Goal: Information Seeking & Learning: Understand process/instructions

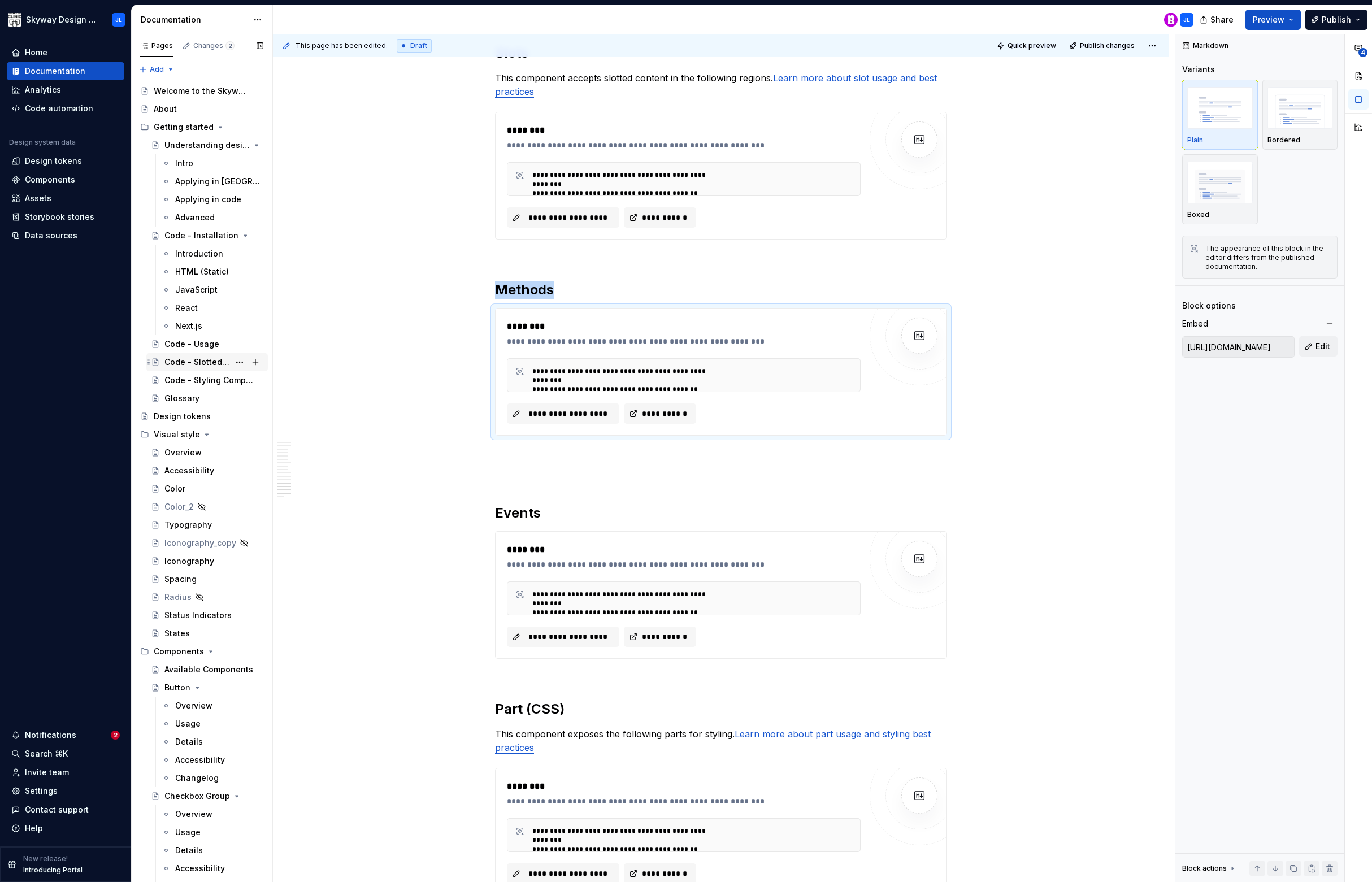
click at [203, 363] on div "Code - Slotted Content" at bounding box center [197, 362] width 65 height 12
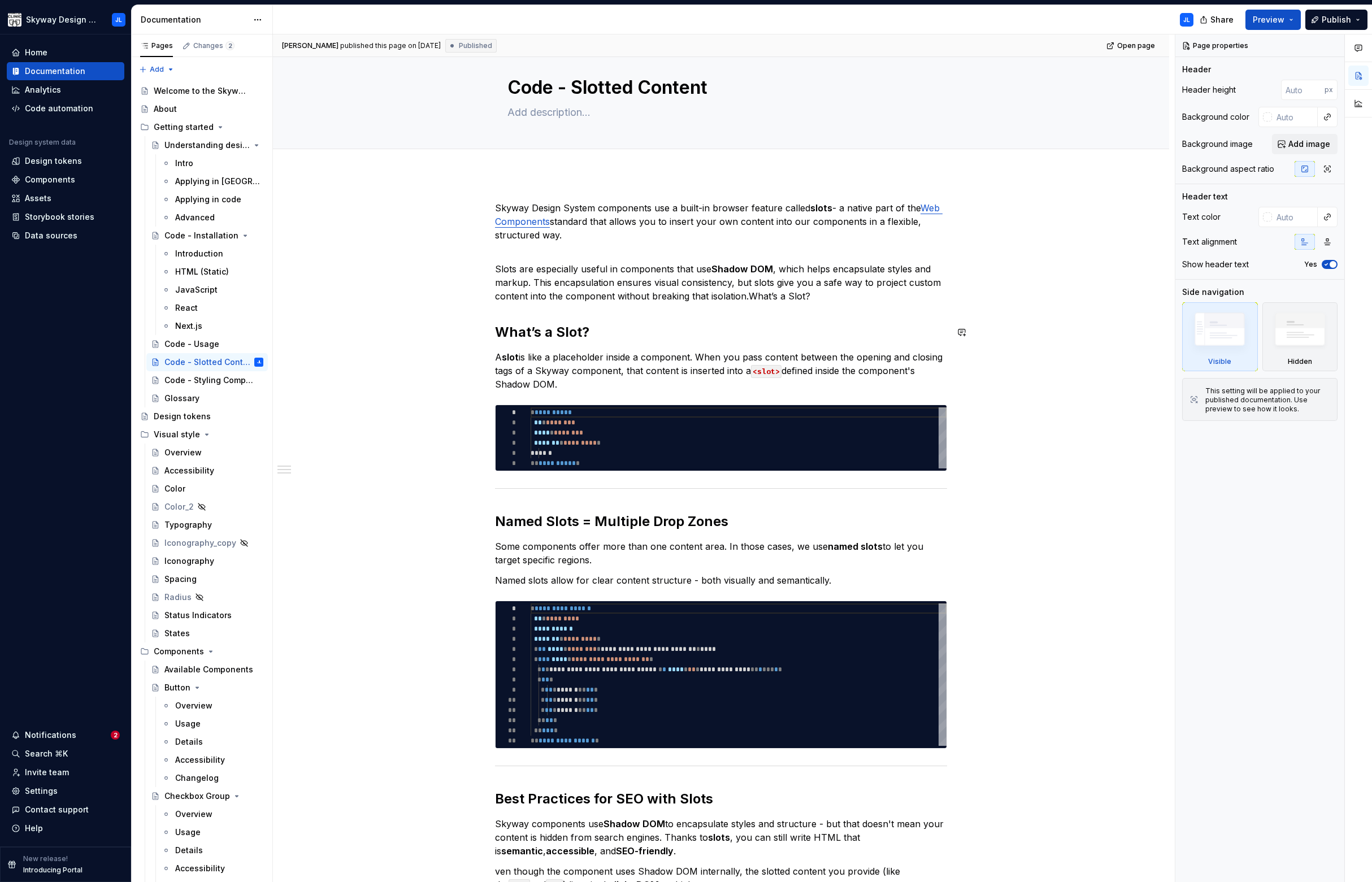
scroll to position [73, 0]
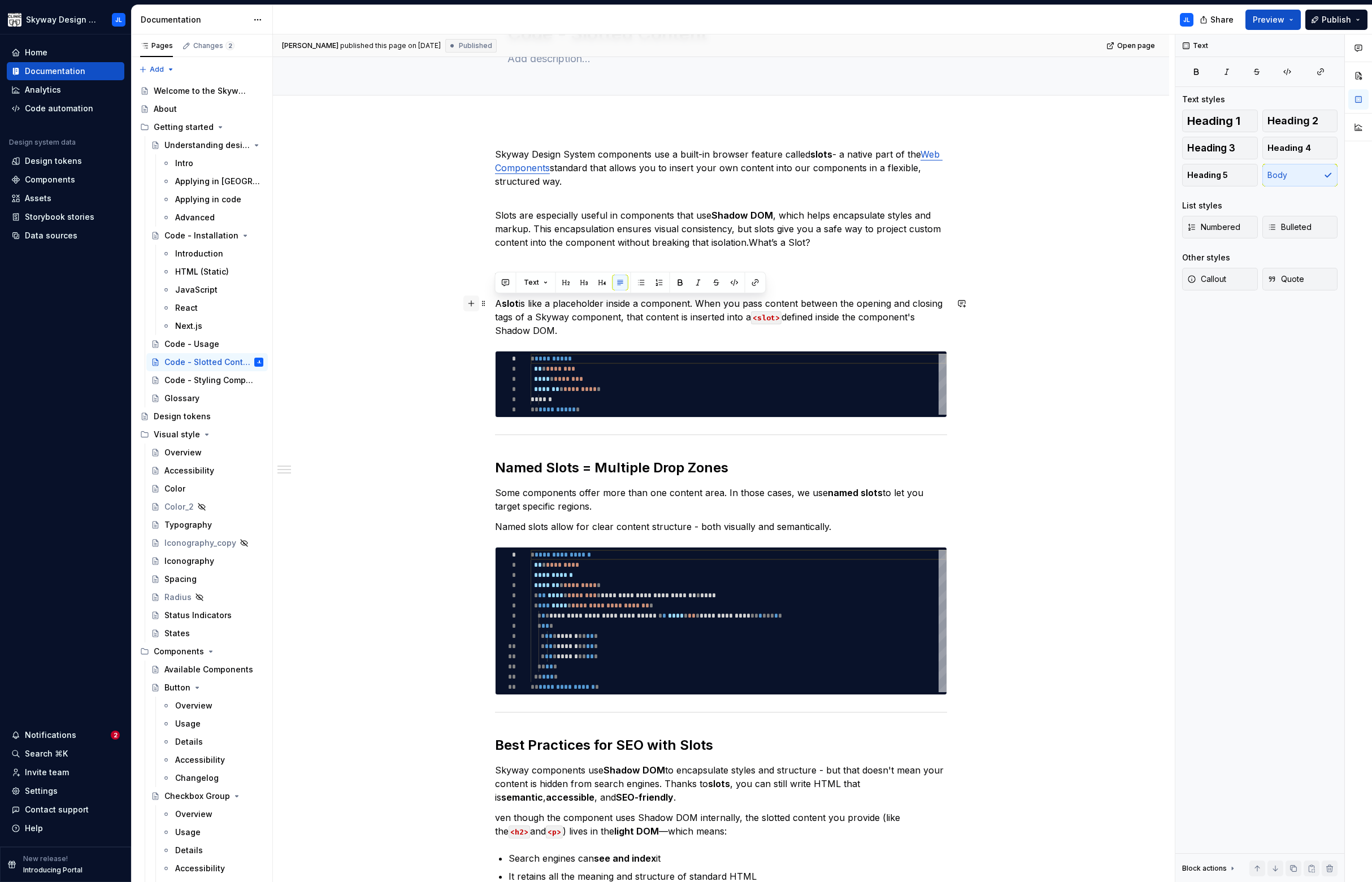
drag, startPoint x: 563, startPoint y: 333, endPoint x: 470, endPoint y: 304, distance: 97.4
click at [495, 304] on div "**********" at bounding box center [721, 593] width 452 height 893
copy p "A slot is like a placeholder inside a component. When you pass content between …"
click at [544, 321] on p "A slot is like a placeholder inside a component. When you pass content between …" at bounding box center [721, 316] width 452 height 41
drag, startPoint x: 571, startPoint y: 333, endPoint x: 490, endPoint y: 298, distance: 88.2
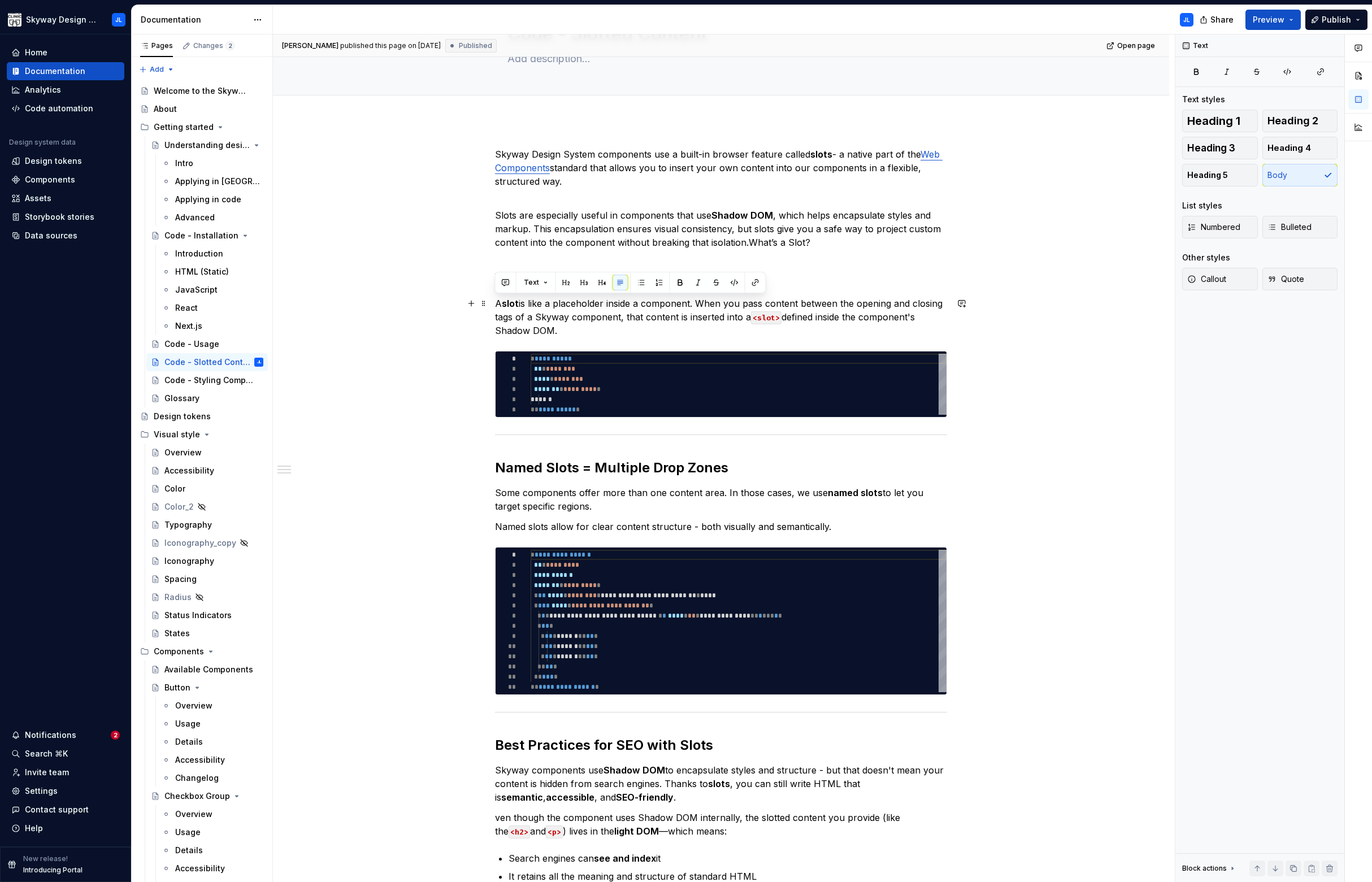
click at [490, 298] on div "**********" at bounding box center [721, 712] width 896 height 1184
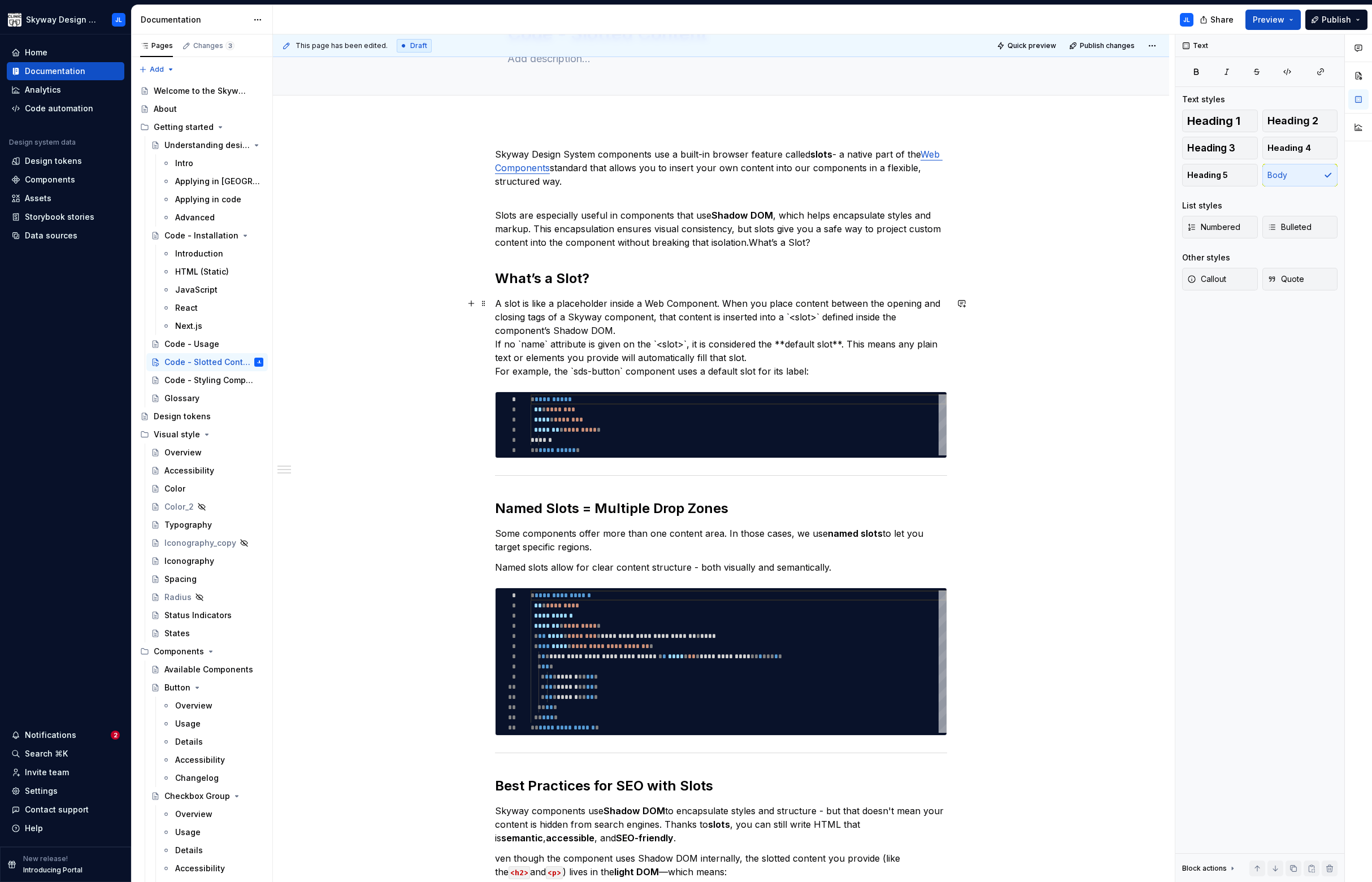
click at [628, 329] on p "A slot is like a placeholder inside a Web Component. When you place content bet…" at bounding box center [721, 337] width 452 height 82
click at [525, 348] on p "A slot is like a placeholder inside a Web Component. When you place content bet…" at bounding box center [721, 337] width 452 height 82
type textarea "*"
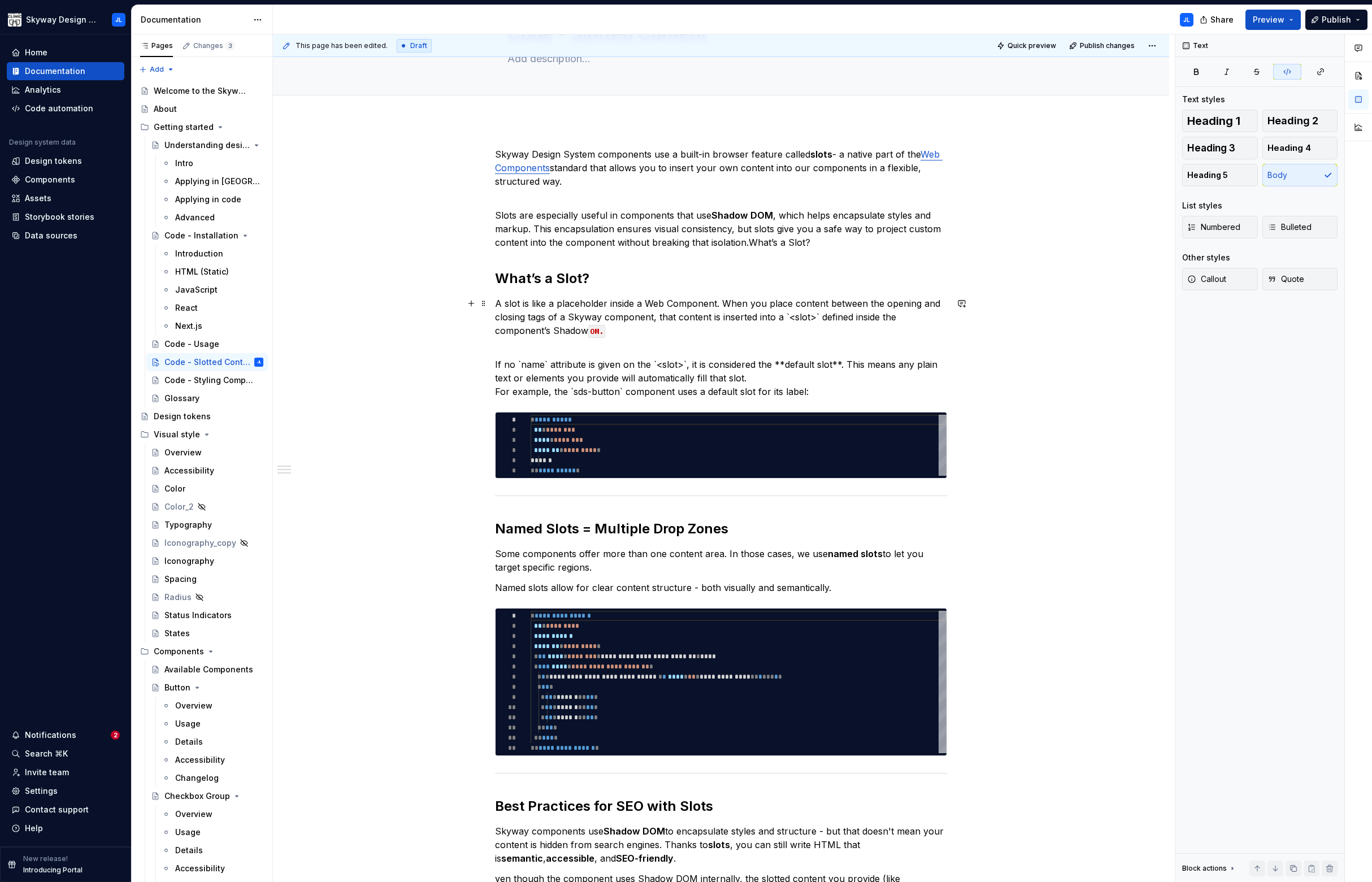
click at [596, 330] on code "OM." at bounding box center [597, 331] width 17 height 13
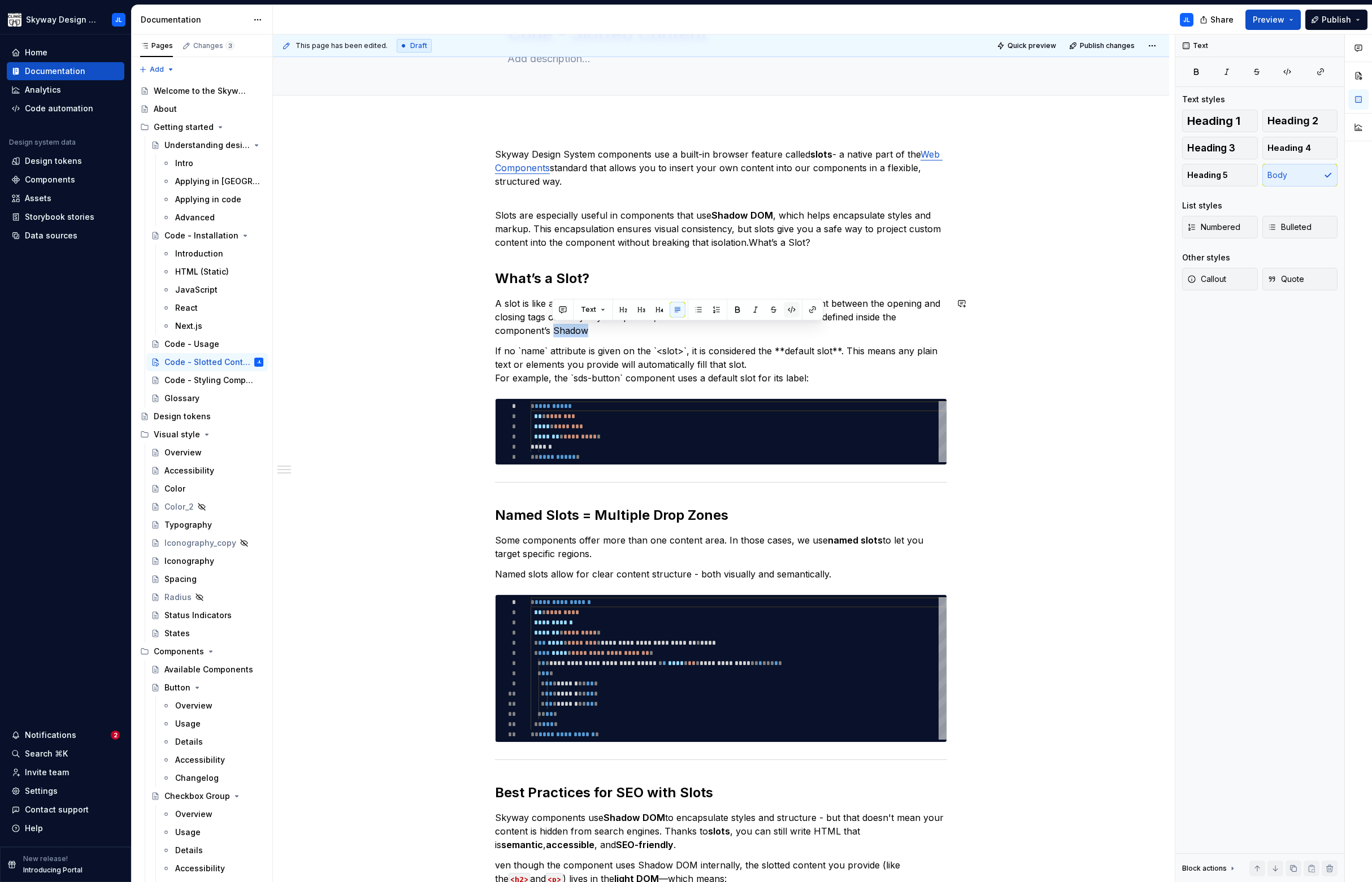
click at [791, 310] on button "button" at bounding box center [791, 310] width 16 height 16
click at [578, 334] on code "Shadow" at bounding box center [565, 331] width 31 height 13
click at [587, 360] on p "If no `name` attribute is given on the `<slot>`, it is considered the **default…" at bounding box center [721, 364] width 452 height 41
click at [750, 364] on p "If no `name` attribute is given on the `<slot>`, it is considered the **default…" at bounding box center [721, 364] width 452 height 41
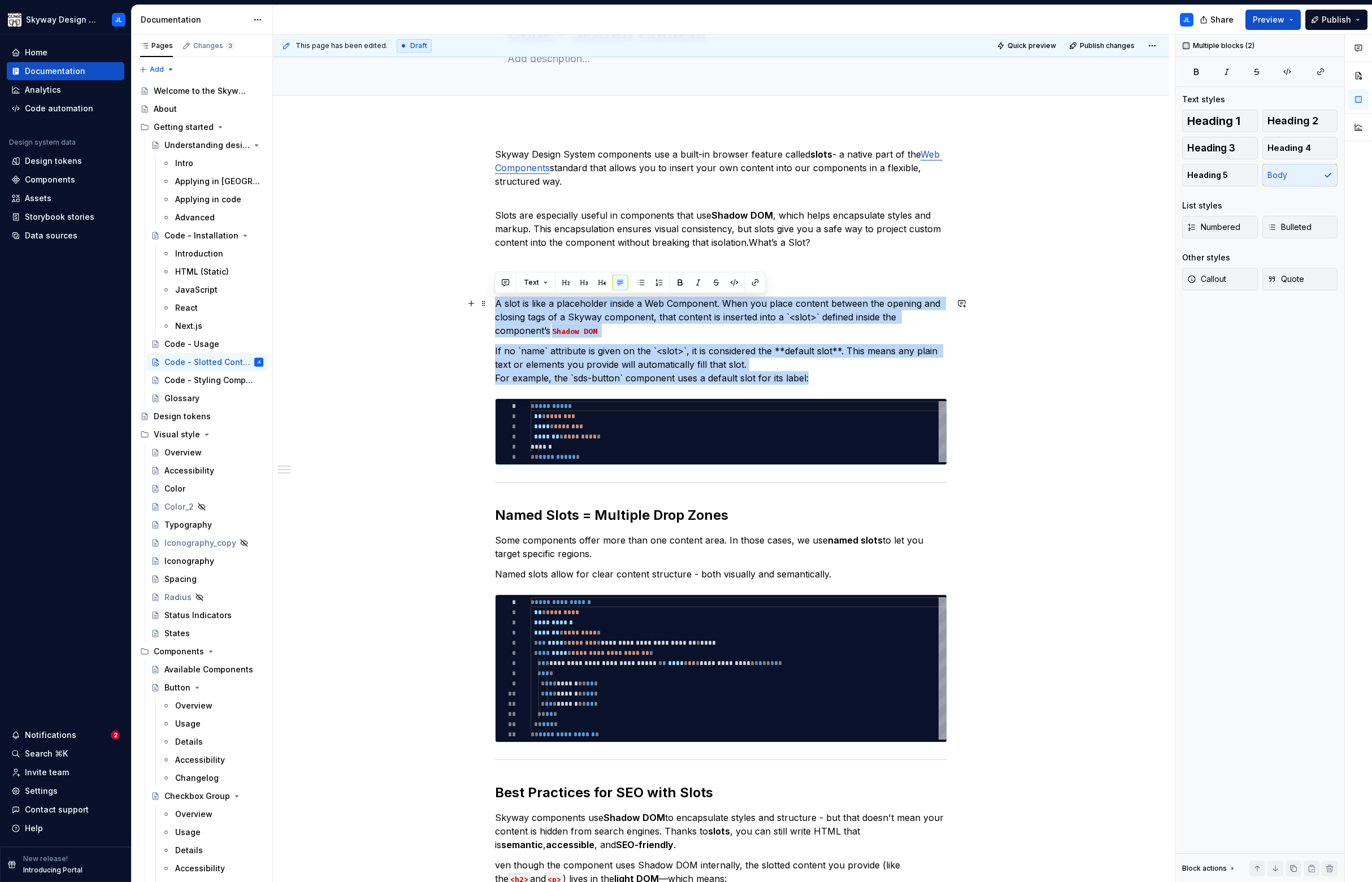
drag, startPoint x: 814, startPoint y: 392, endPoint x: 458, endPoint y: 307, distance: 366.0
click at [458, 307] on div "**********" at bounding box center [721, 736] width 896 height 1231
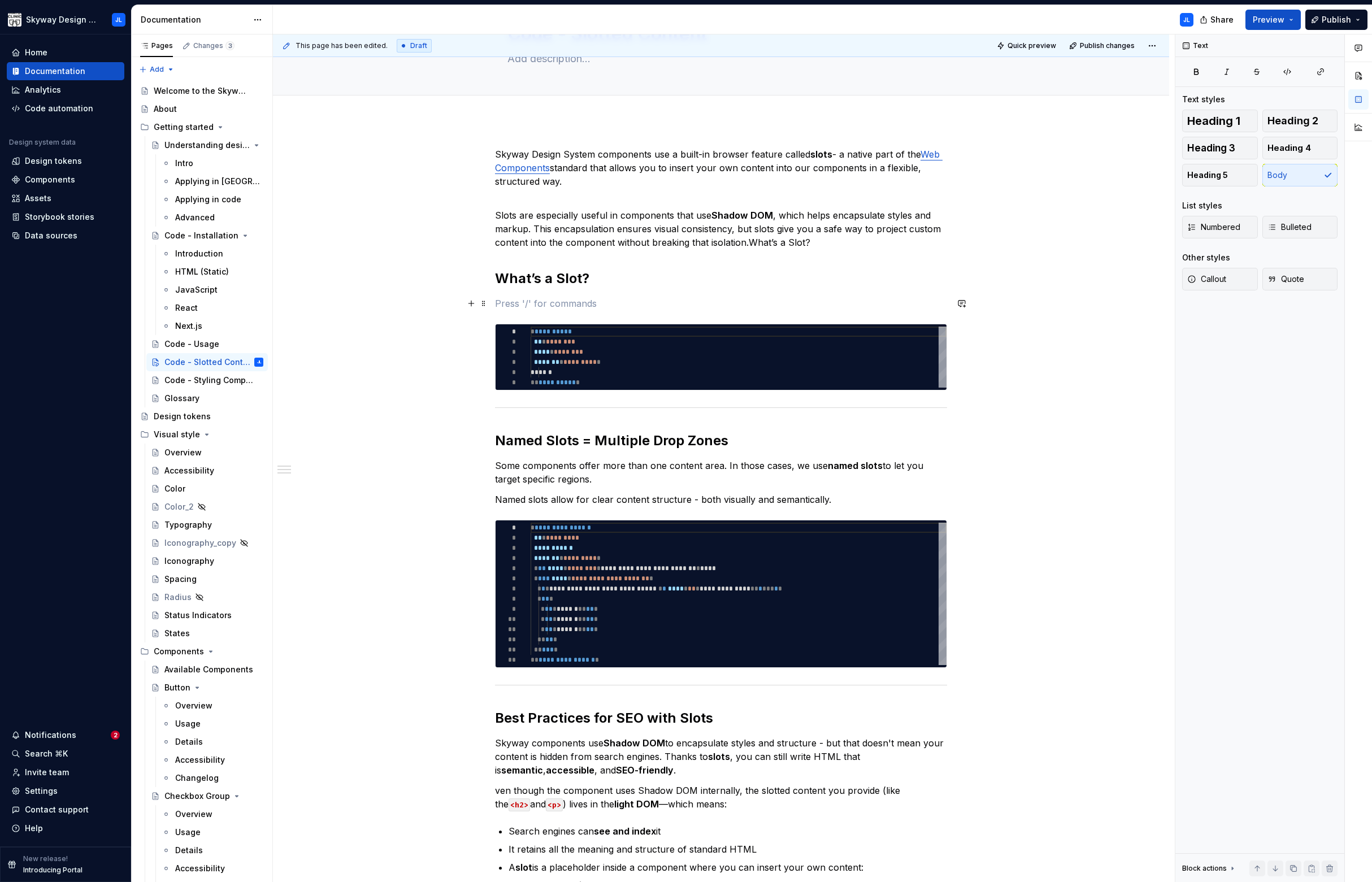
click at [541, 305] on p at bounding box center [721, 303] width 452 height 13
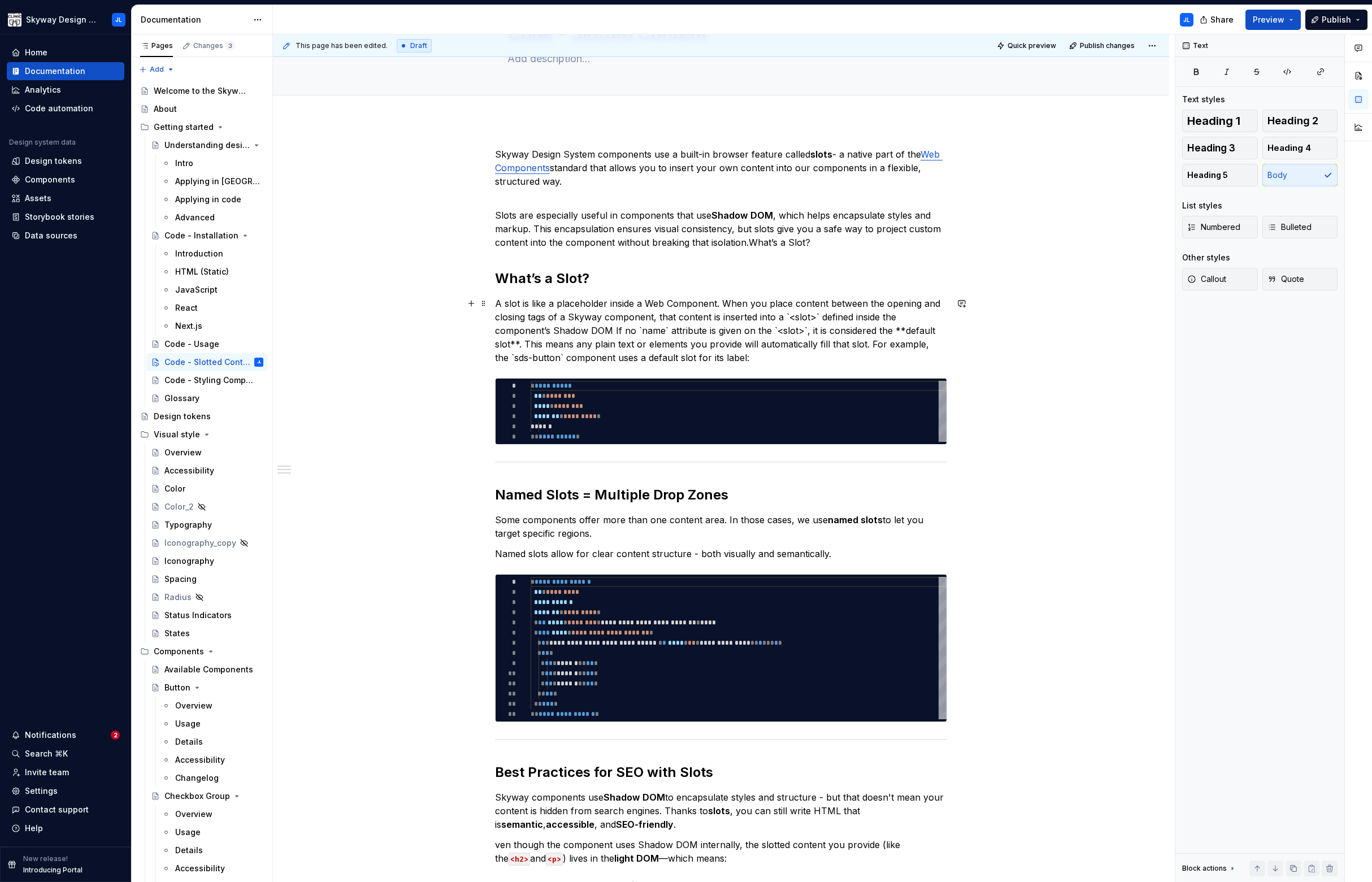
click at [612, 329] on p "A slot is like a placeholder inside a Web Component. When you place content bet…" at bounding box center [721, 330] width 452 height 67
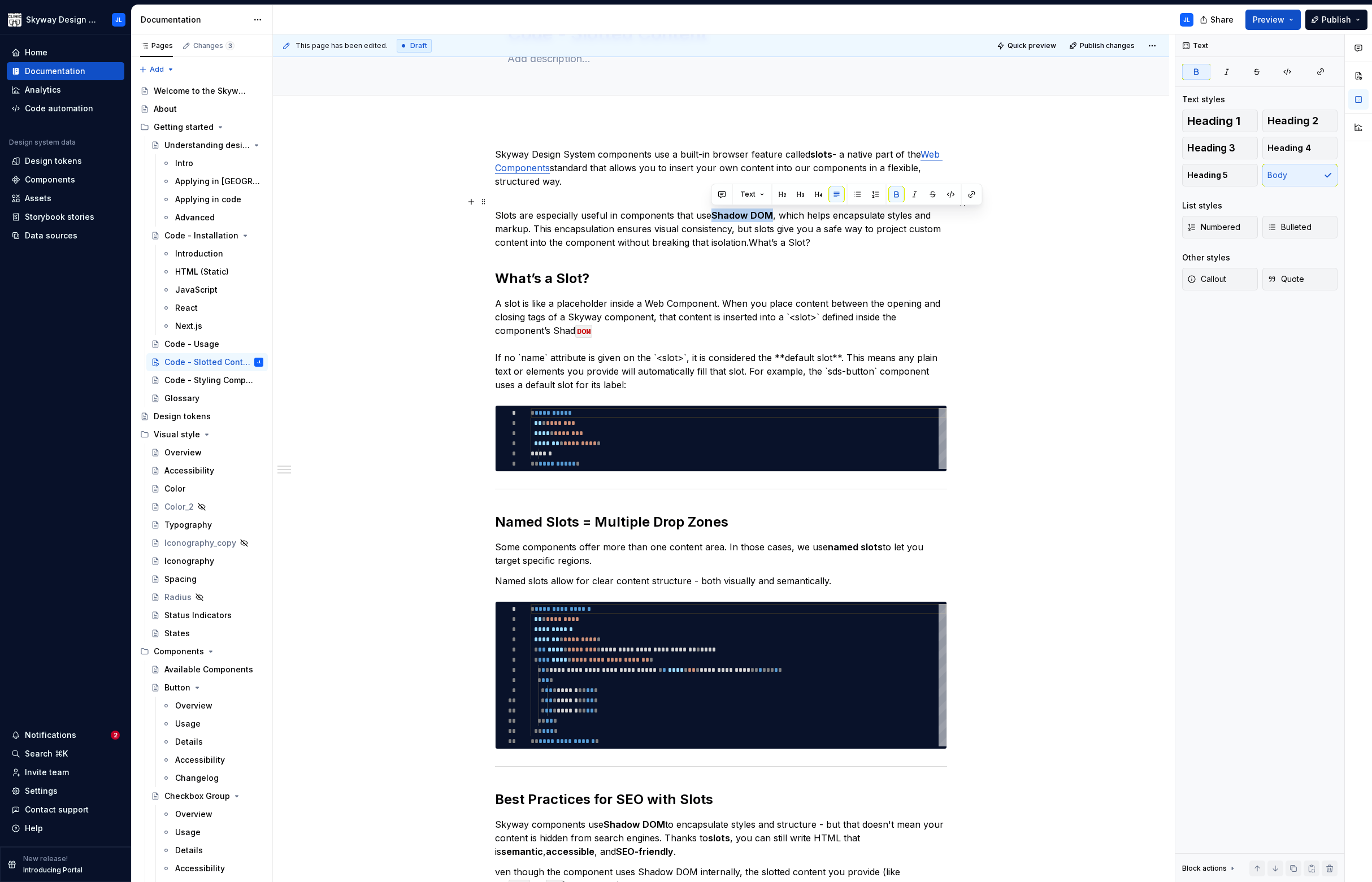
drag, startPoint x: 770, startPoint y: 216, endPoint x: 712, endPoint y: 216, distance: 58.0
click at [712, 216] on p "Slots are especially useful in components that use Shadow DOM , which helps enc…" at bounding box center [721, 221] width 452 height 54
copy strong "Shadow DOM"
click at [592, 326] on code "DOM" at bounding box center [583, 331] width 17 height 13
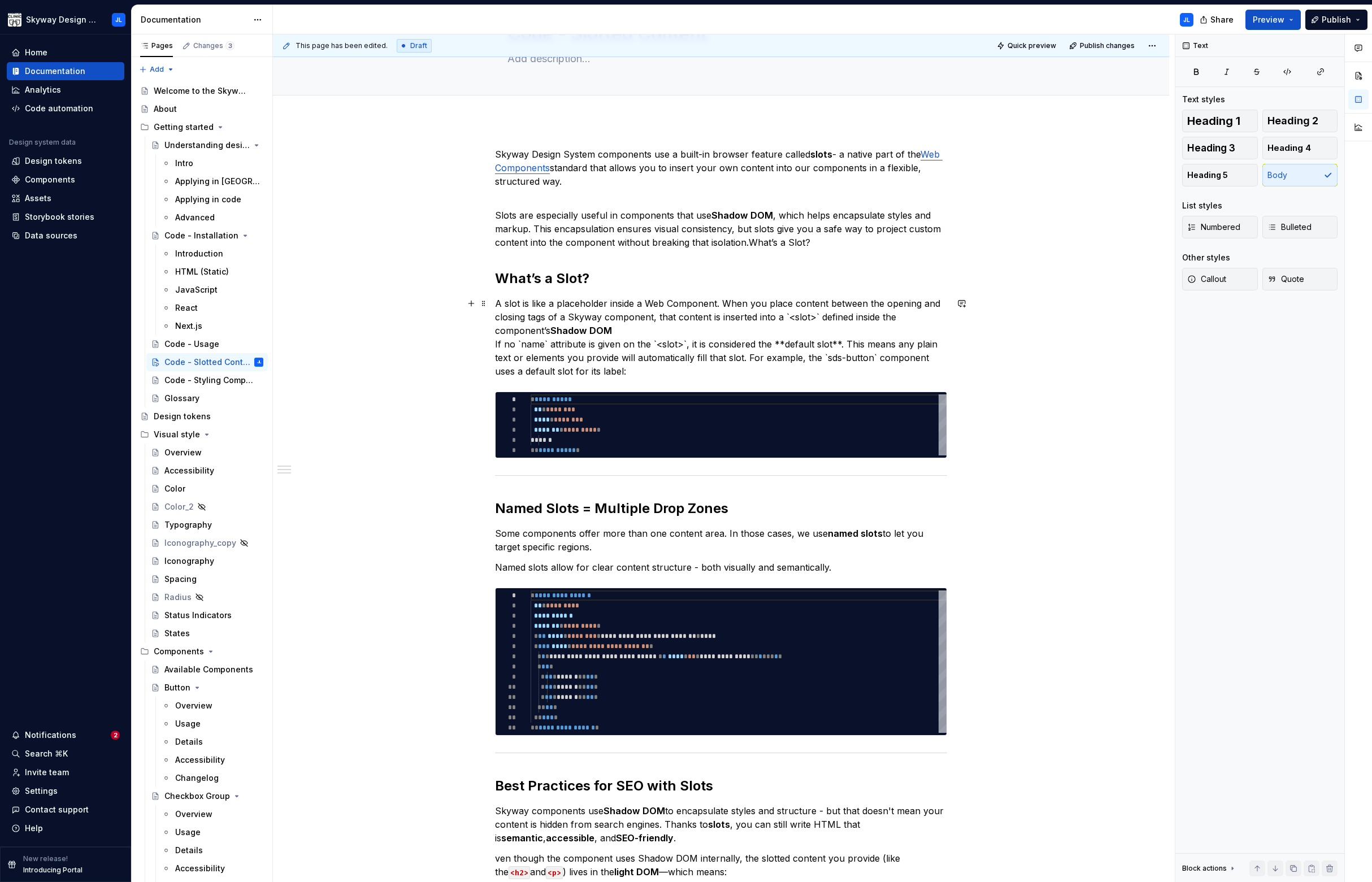
click at [587, 346] on p "A slot is like a placeholder inside a Web Component. When you place content bet…" at bounding box center [721, 337] width 452 height 82
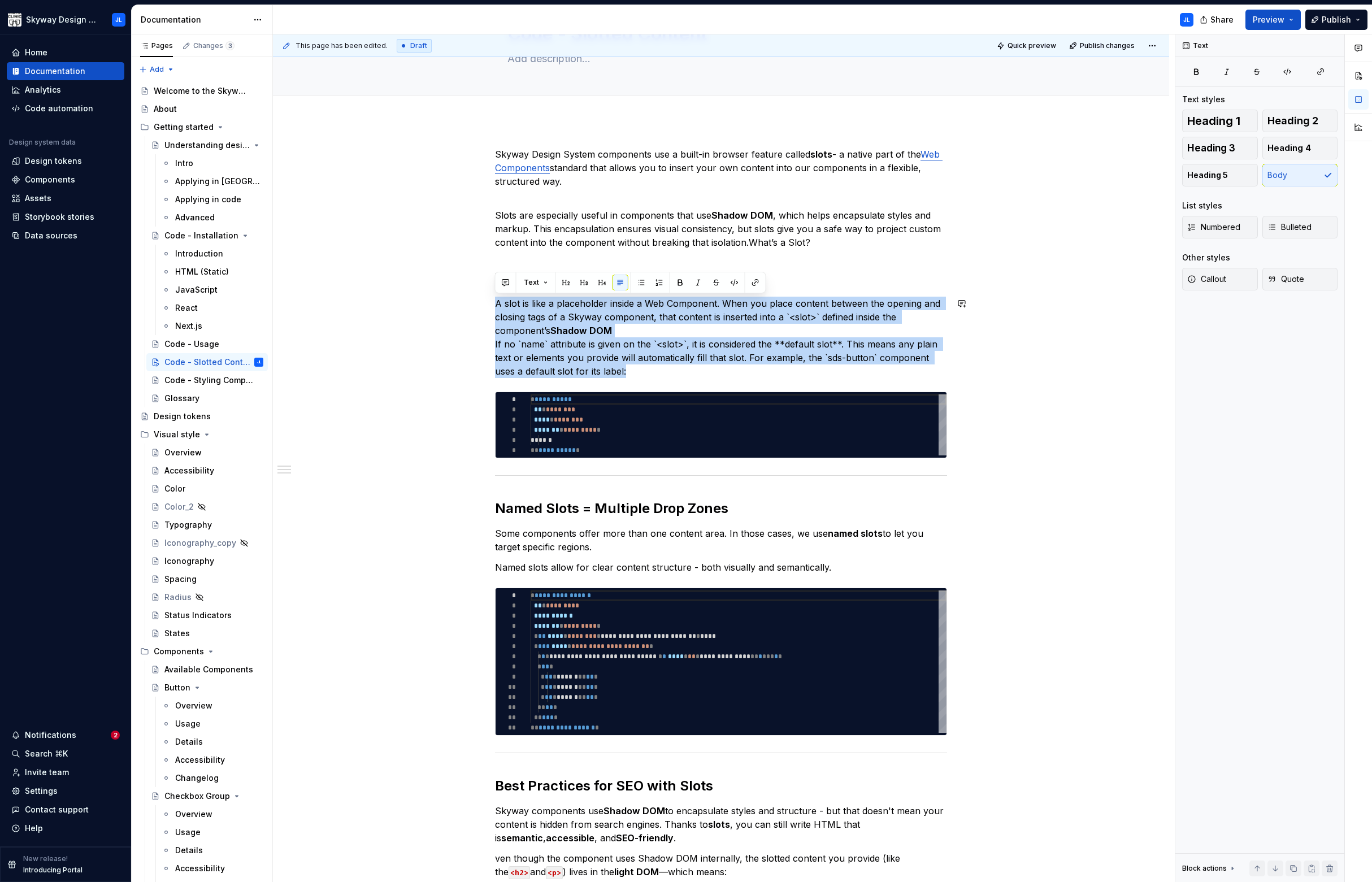
drag, startPoint x: 636, startPoint y: 374, endPoint x: 443, endPoint y: 297, distance: 207.8
click at [443, 296] on div "**********" at bounding box center [721, 733] width 896 height 1225
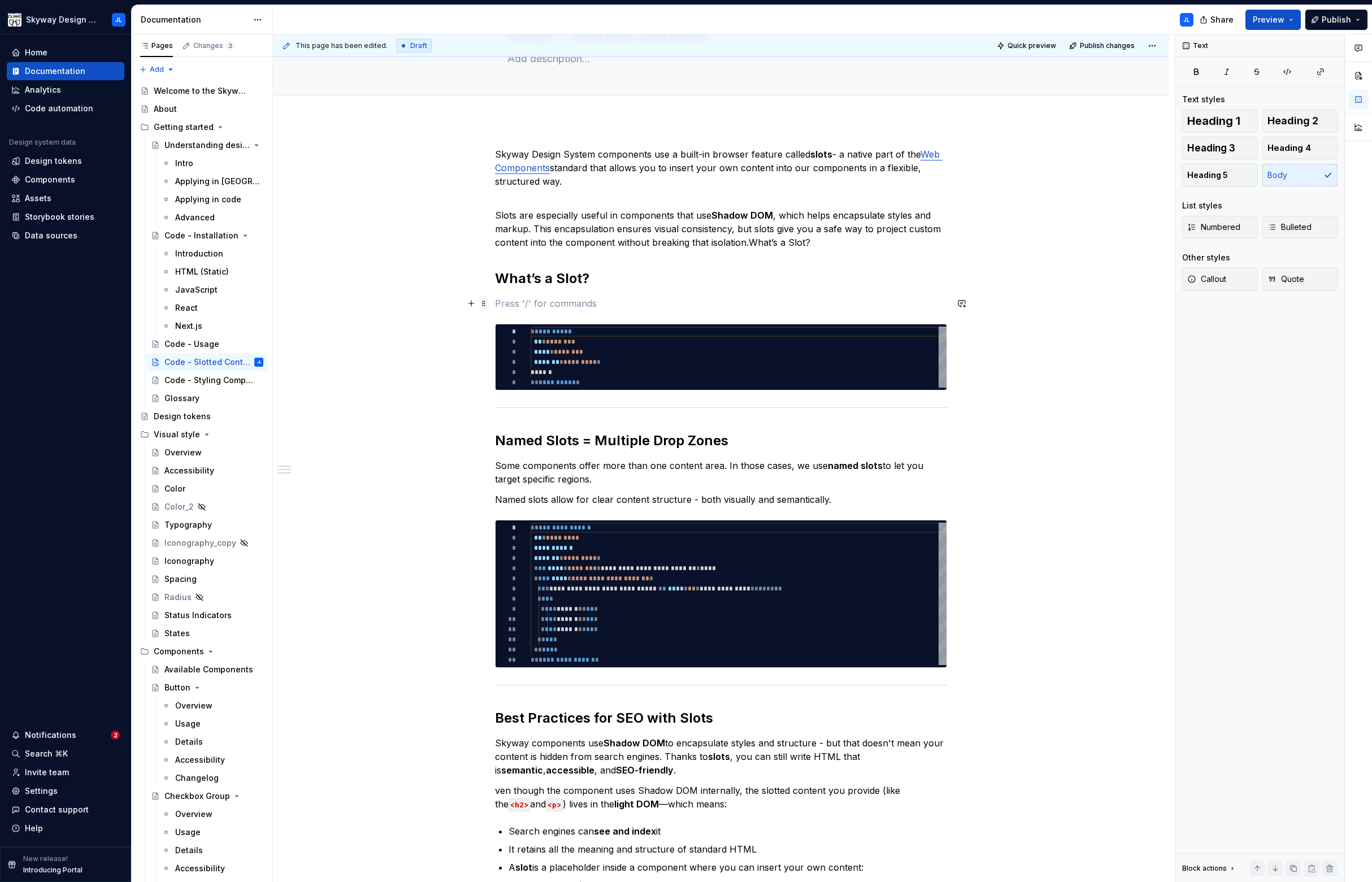
click at [484, 307] on span at bounding box center [483, 303] width 9 height 16
click at [510, 404] on div "Delete" at bounding box center [537, 404] width 73 height 12
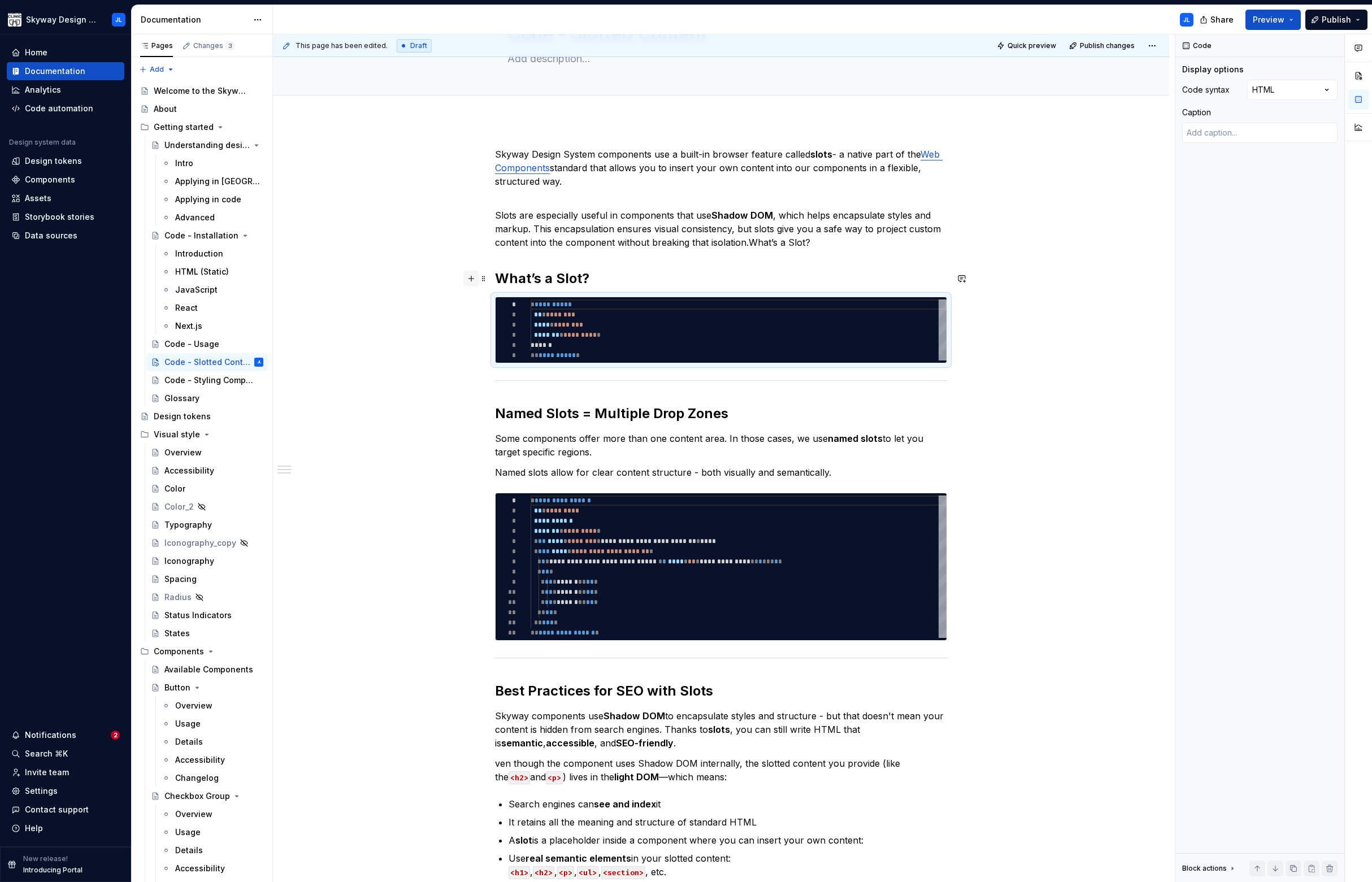
click at [468, 275] on button "button" at bounding box center [471, 278] width 16 height 16
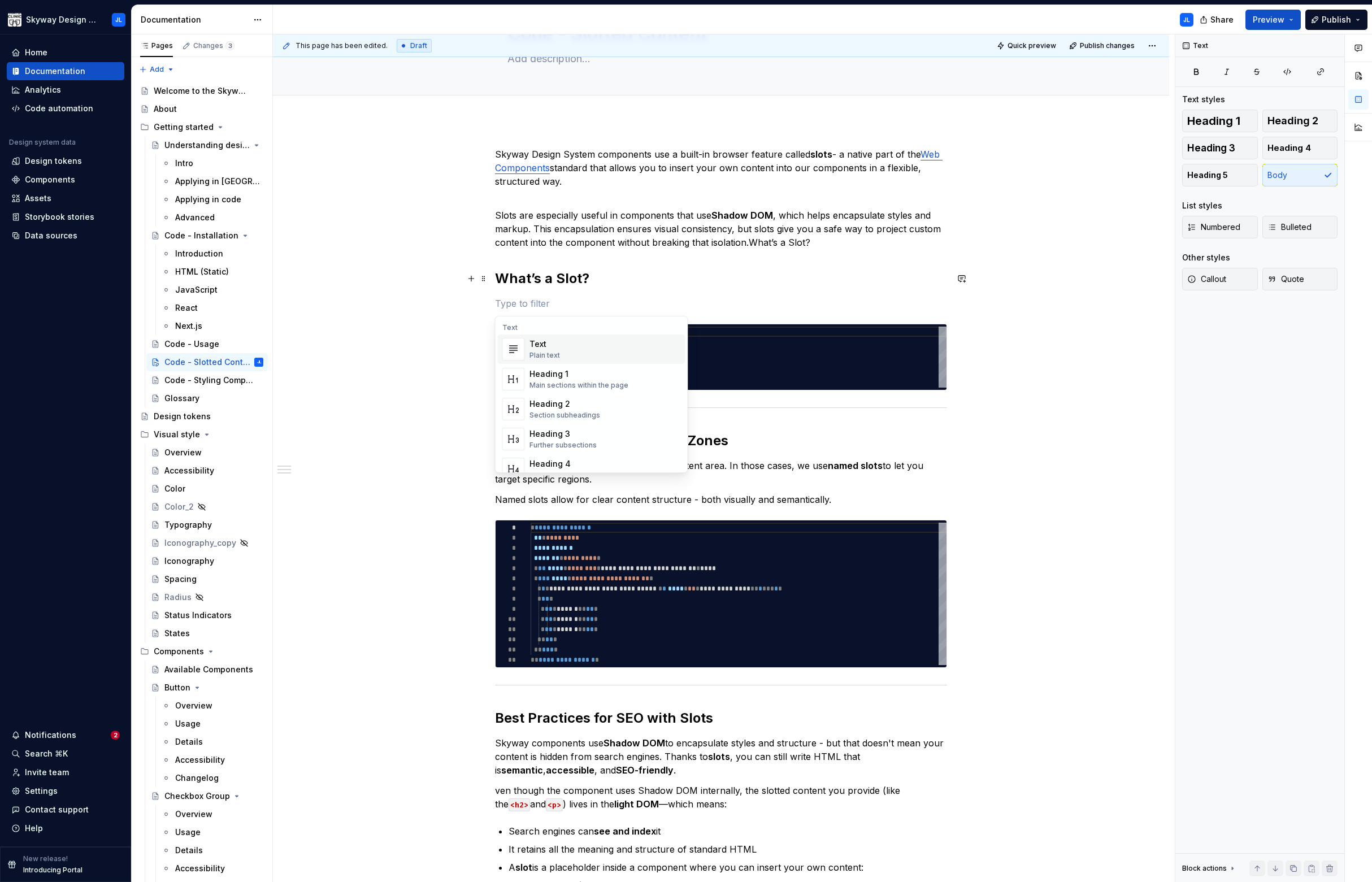
click at [540, 351] on div "Plain text" at bounding box center [544, 355] width 31 height 9
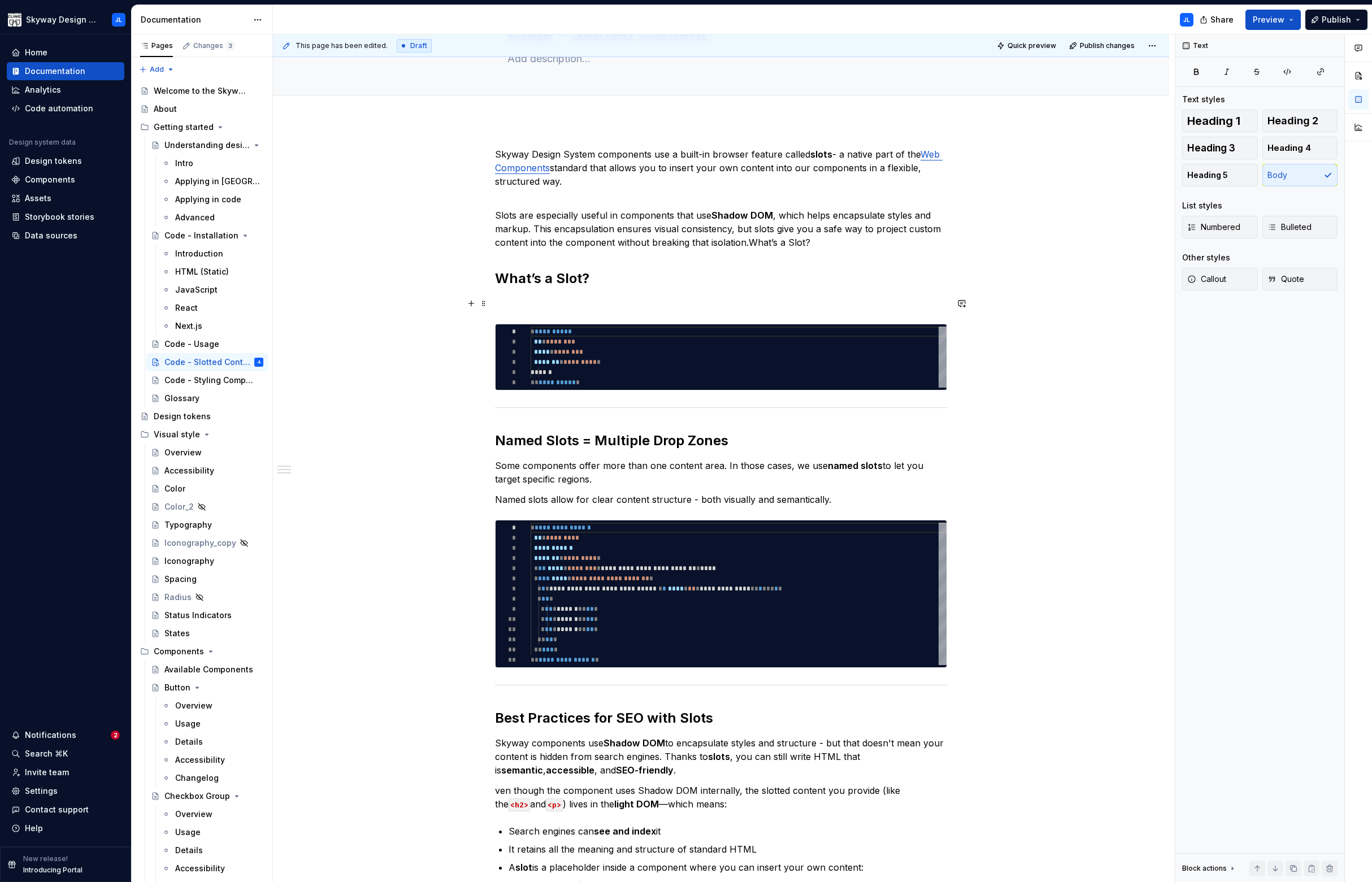
click at [532, 304] on p at bounding box center [721, 303] width 452 height 13
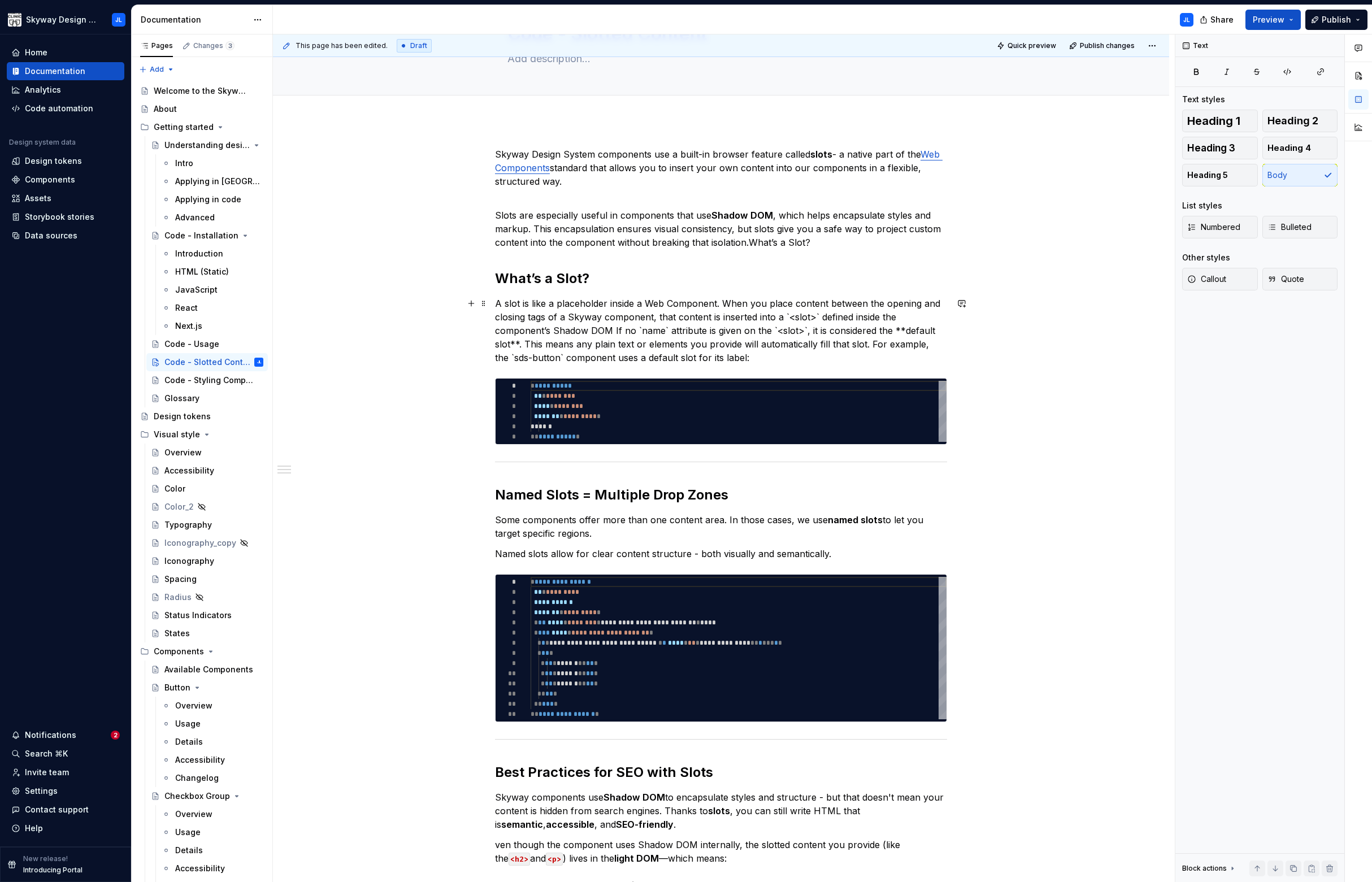
click at [666, 315] on p "A slot is like a placeholder inside a Web Component. When you place content bet…" at bounding box center [721, 330] width 452 height 67
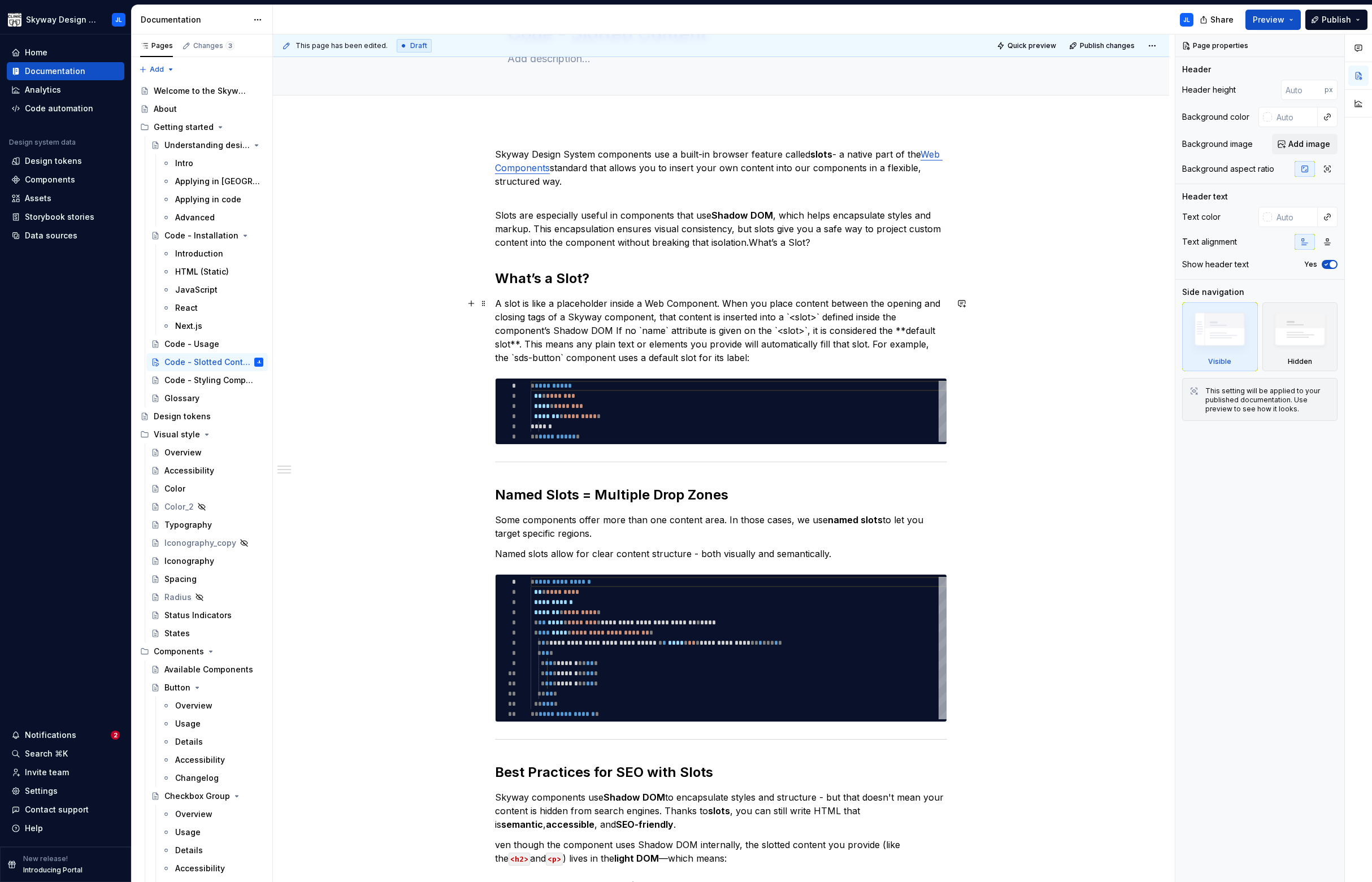
click at [549, 331] on p "A slot is like a placeholder inside a Web Component. When you place content bet…" at bounding box center [721, 330] width 452 height 67
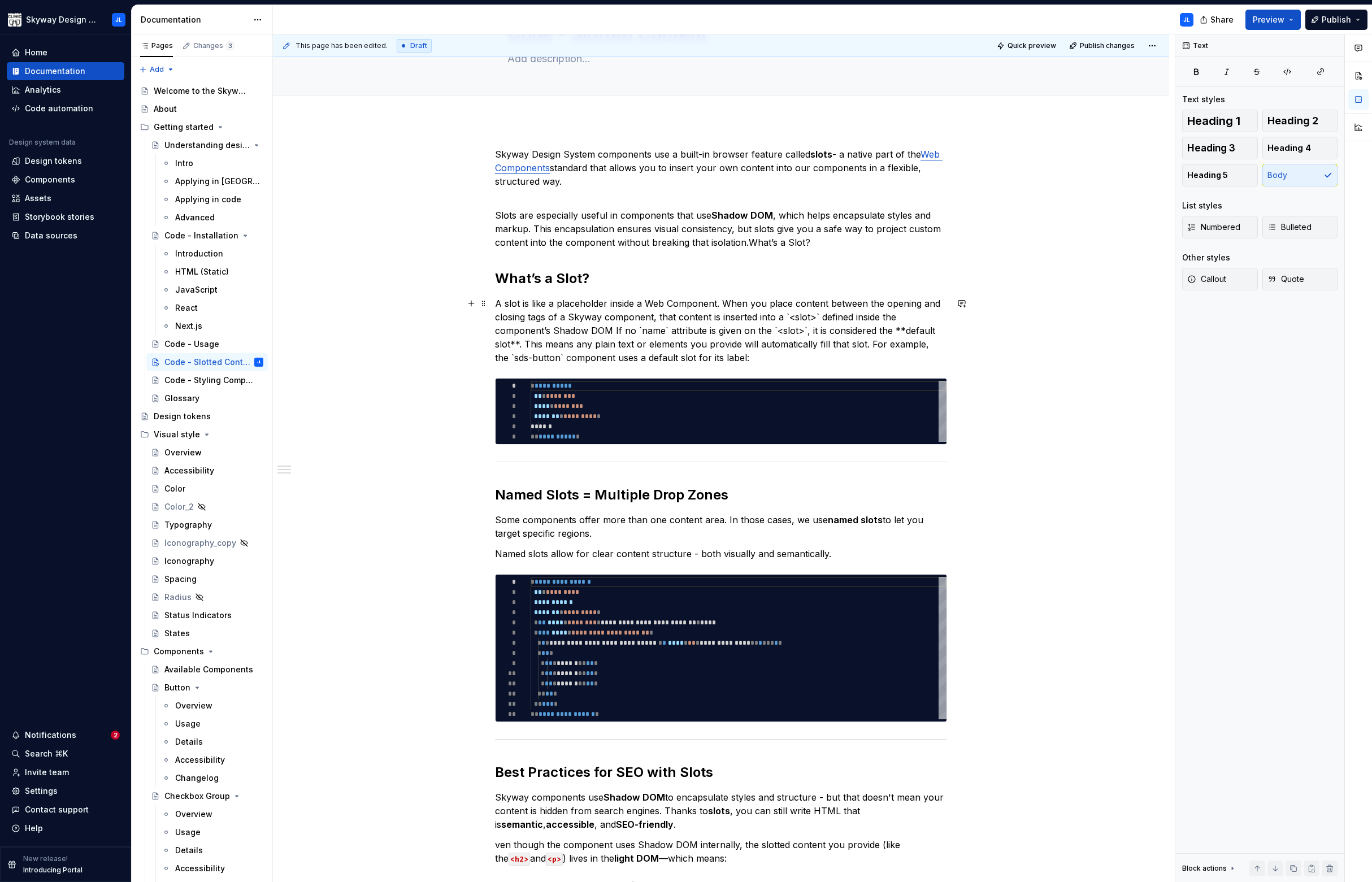
click at [795, 315] on p "A slot is like a placeholder inside a Web Component. When you place content bet…" at bounding box center [721, 330] width 452 height 67
click at [555, 332] on p "A slot is like a placeholder inside a Web Component. When you place content bet…" at bounding box center [721, 330] width 452 height 67
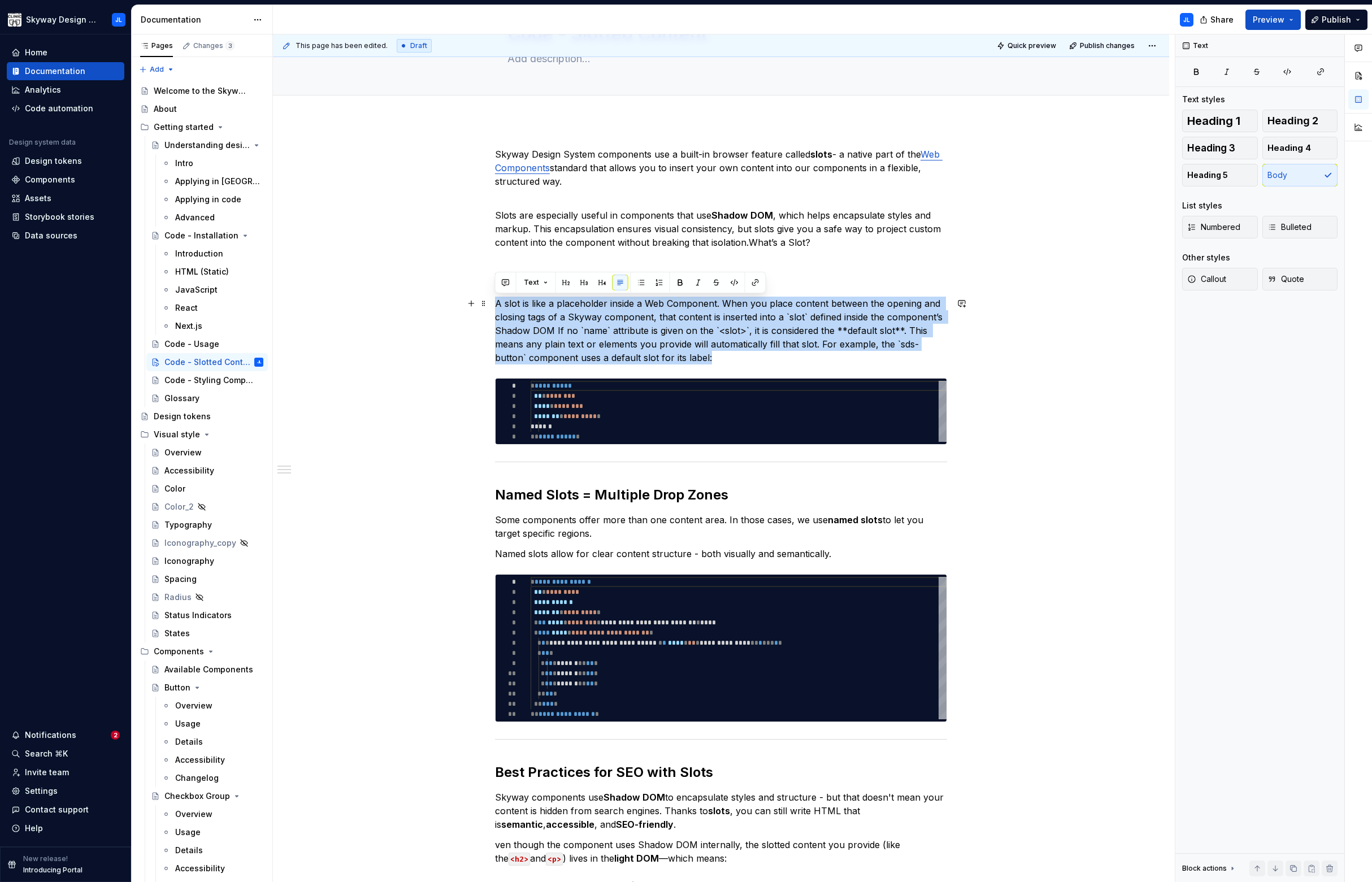
drag, startPoint x: 624, startPoint y: 346, endPoint x: 443, endPoint y: 300, distance: 186.8
click at [443, 300] on div "**********" at bounding box center [721, 726] width 896 height 1212
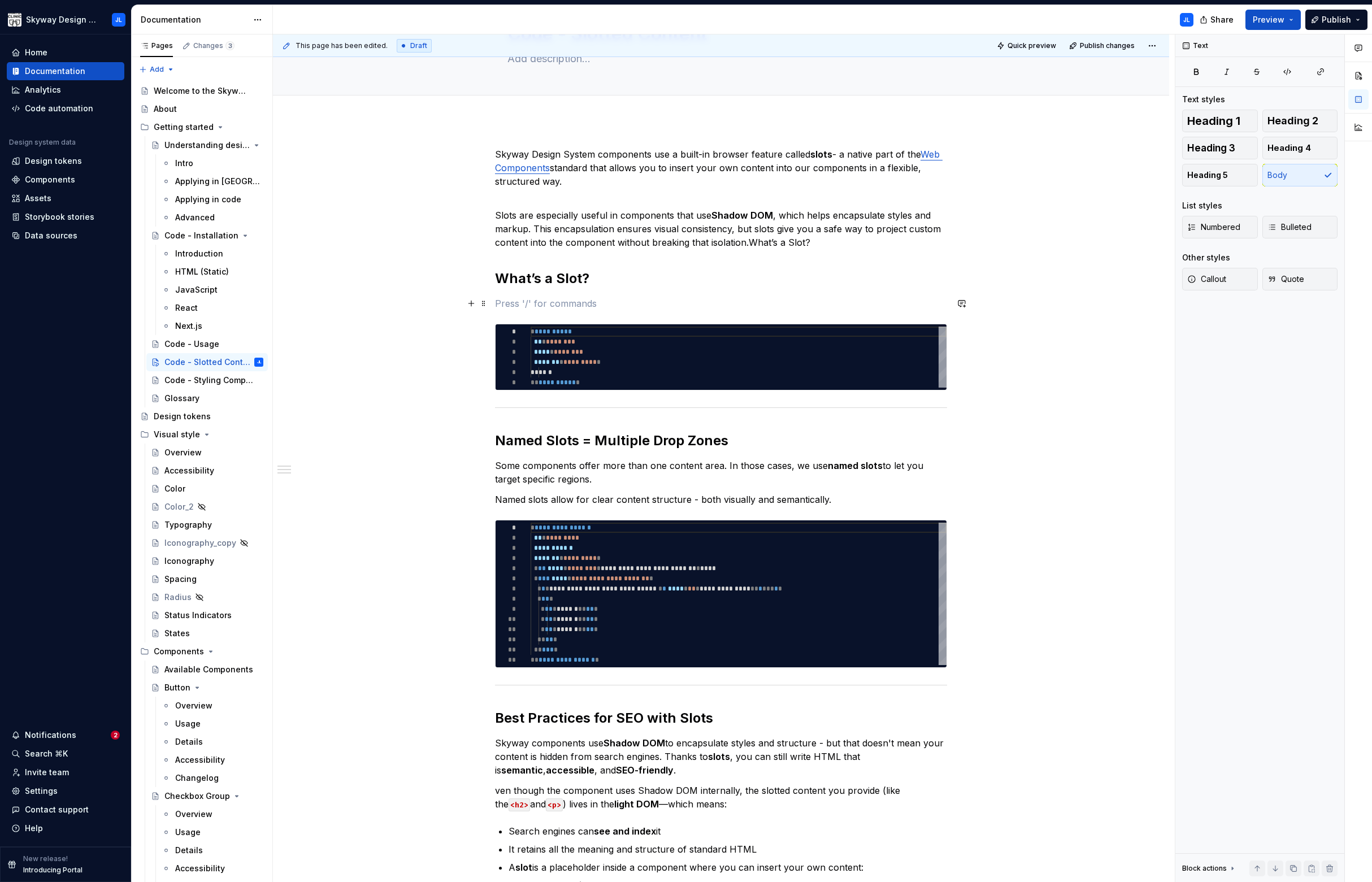
click at [513, 304] on p at bounding box center [721, 303] width 452 height 13
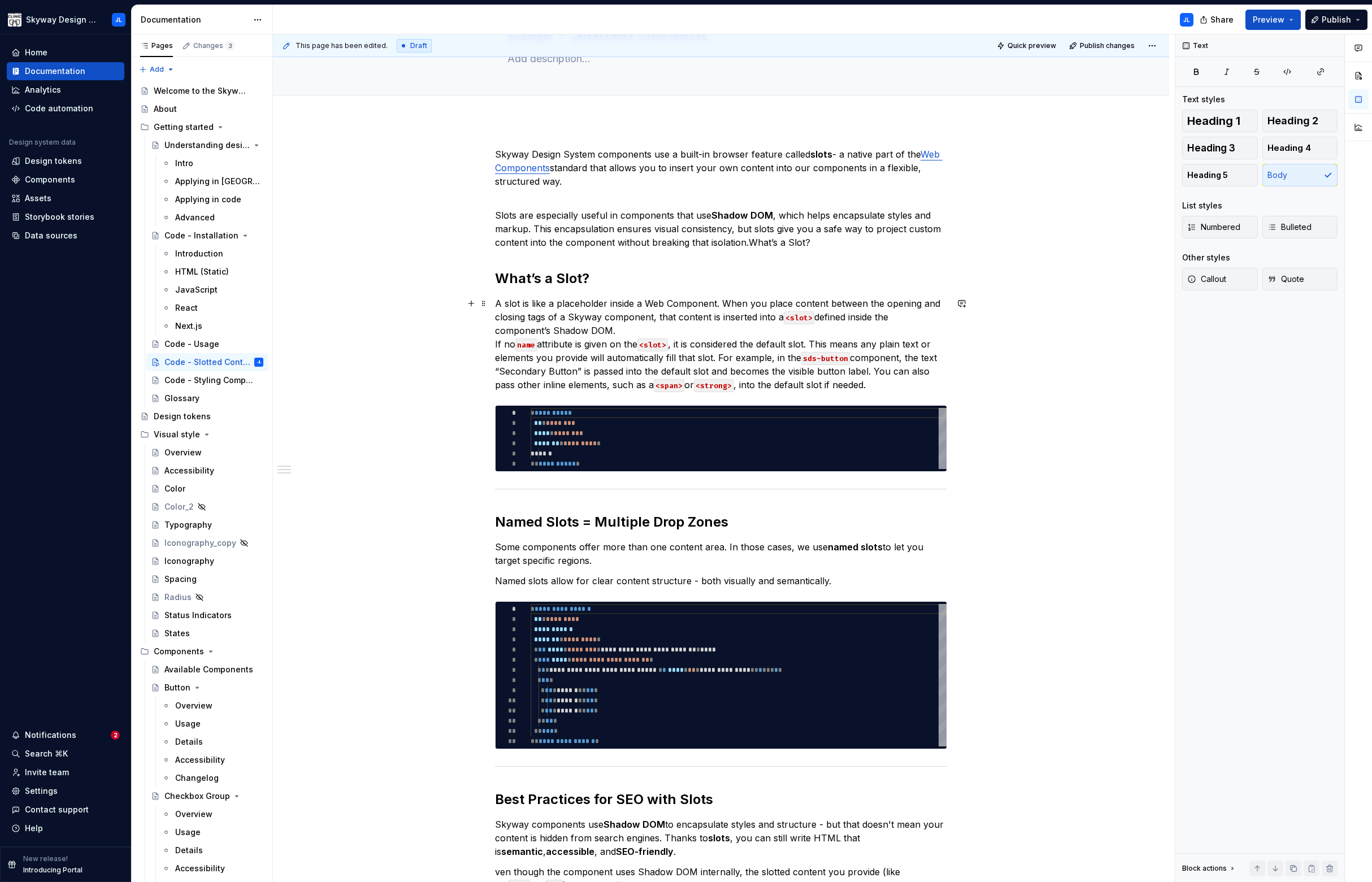
click at [634, 335] on p "A slot is like a placeholder inside a Web Component. When you place content bet…" at bounding box center [721, 344] width 452 height 95
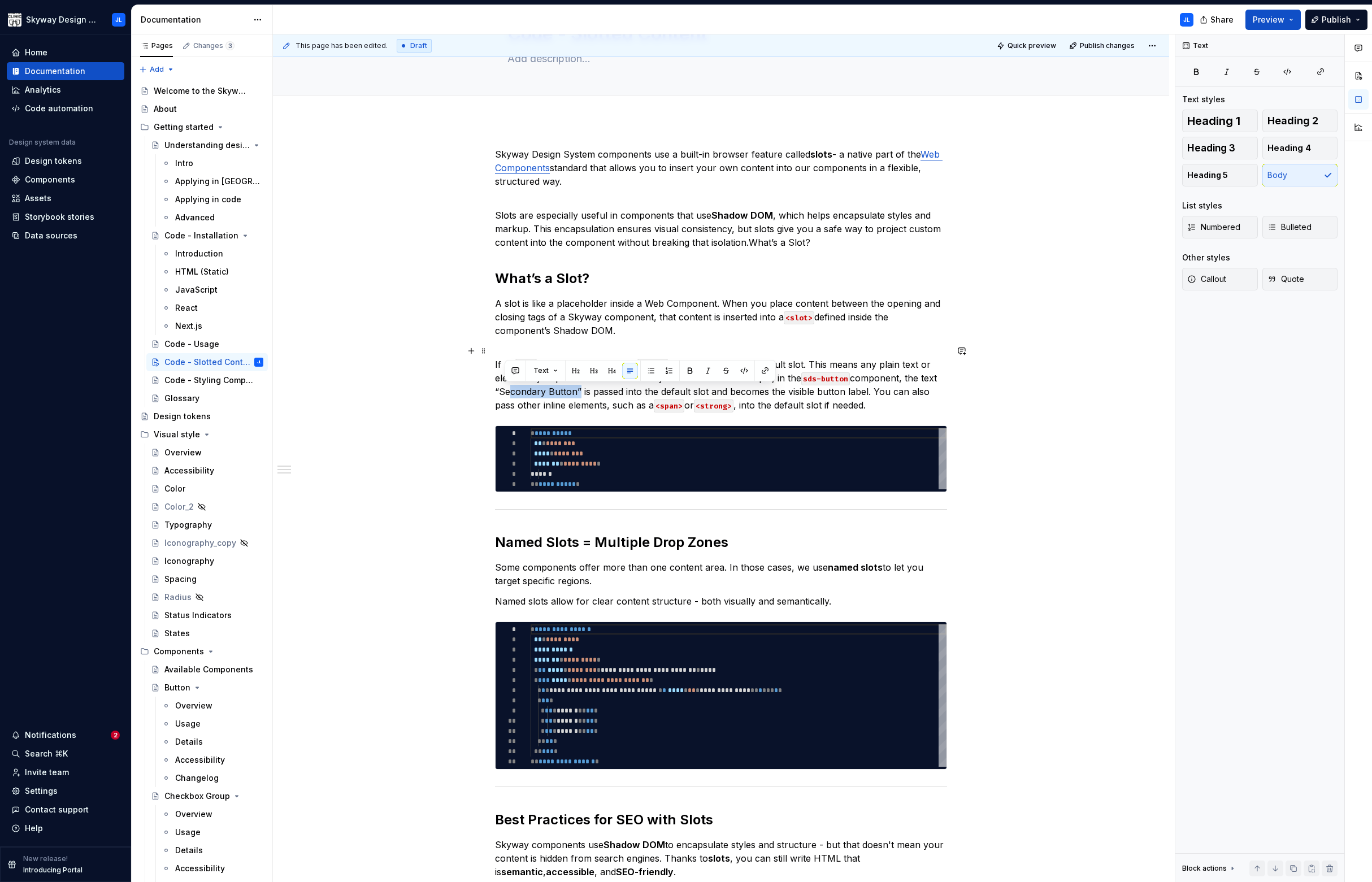
drag, startPoint x: 573, startPoint y: 392, endPoint x: 503, endPoint y: 394, distance: 70.0
click at [503, 394] on p "If no name attribute is given on the <slot> , it is considered the default slot…" at bounding box center [721, 378] width 452 height 67
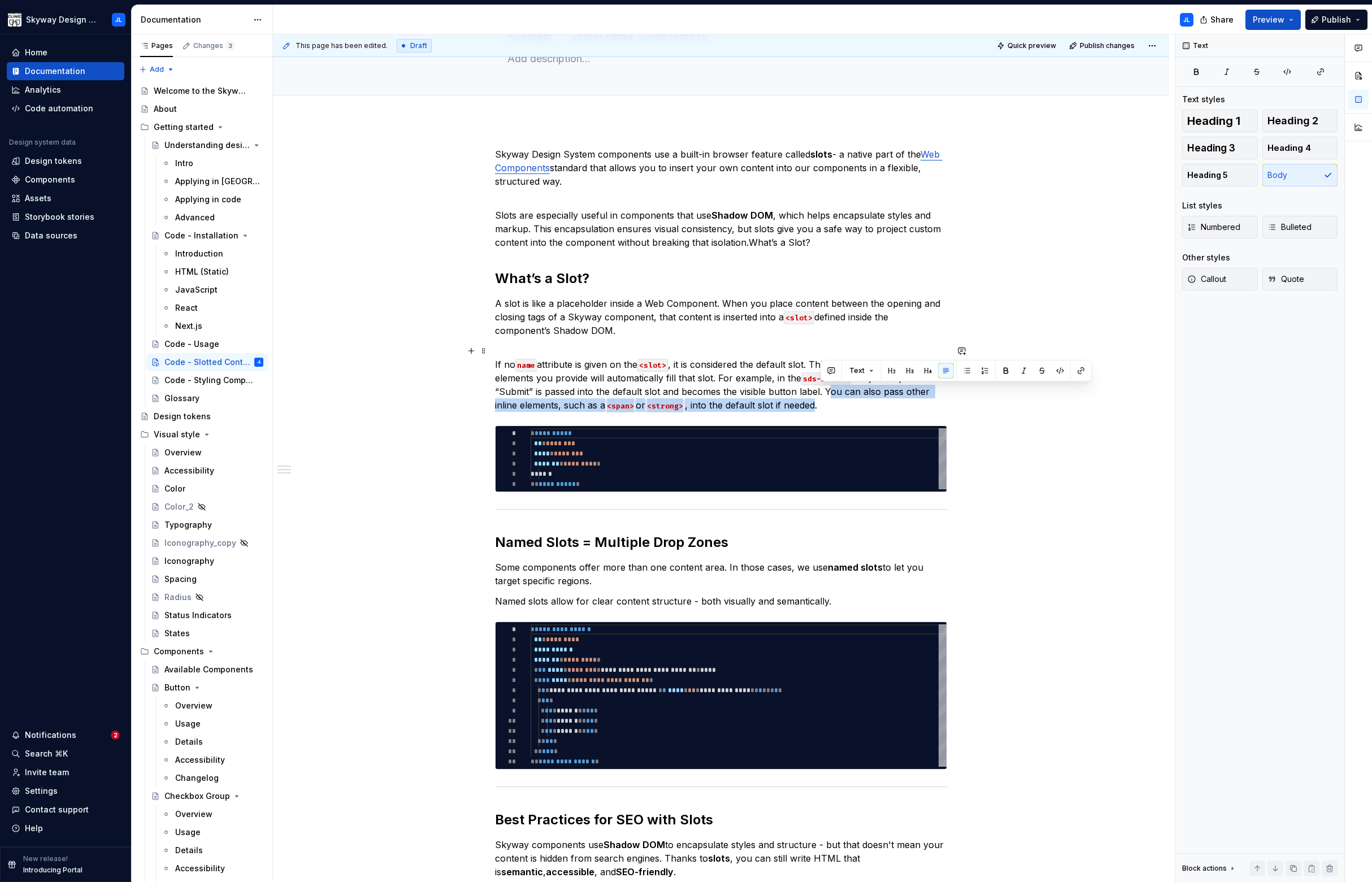
drag, startPoint x: 820, startPoint y: 404, endPoint x: 824, endPoint y: 394, distance: 10.8
click at [824, 394] on p "If no name attribute is given on the <slot> , it is considered the default slot…" at bounding box center [721, 378] width 452 height 67
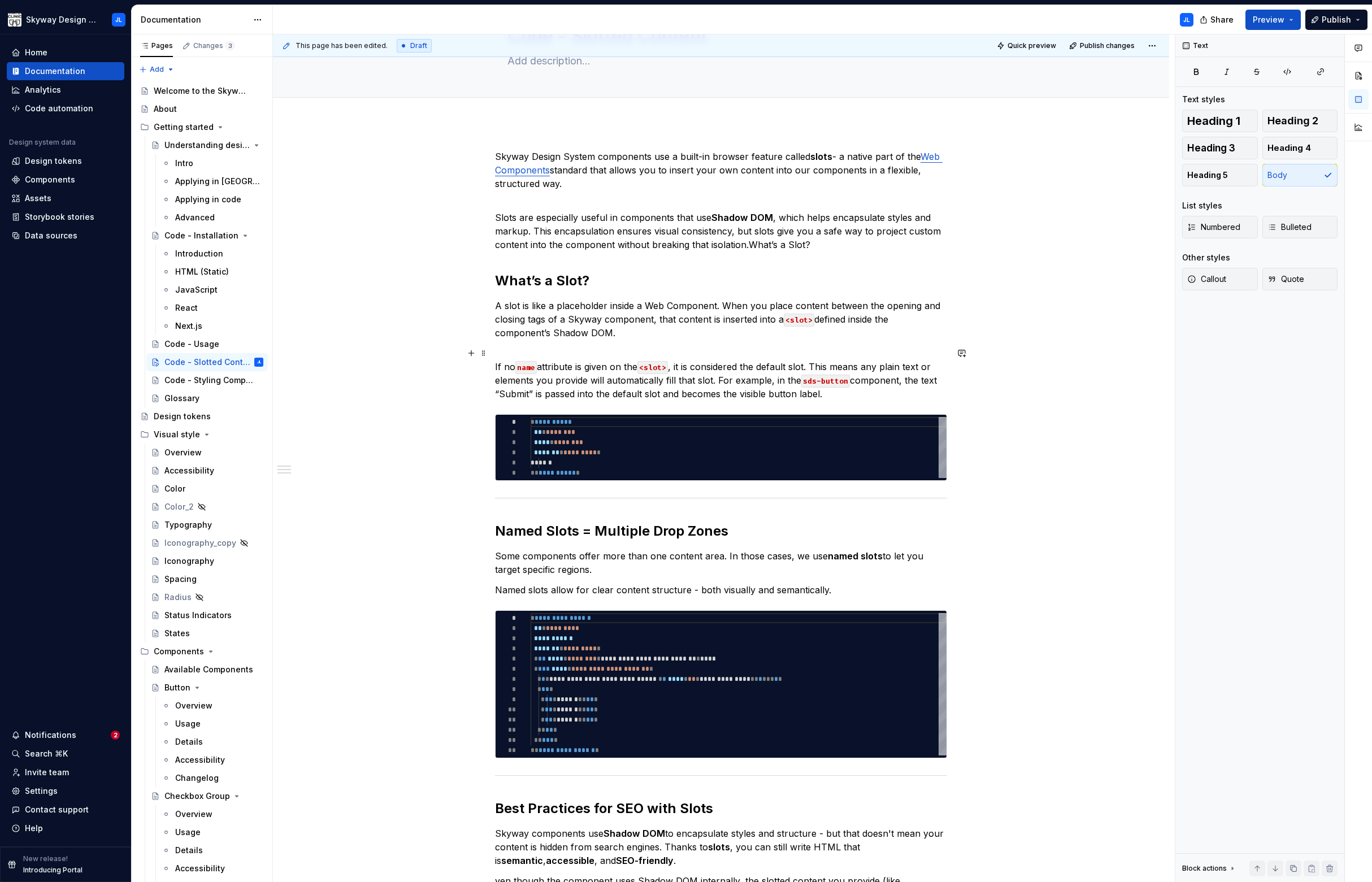
scroll to position [71, 0]
click at [523, 333] on p "A slot is like a placeholder inside a Web Component. When you place content bet…" at bounding box center [721, 319] width 452 height 41
click at [482, 351] on span at bounding box center [483, 353] width 9 height 16
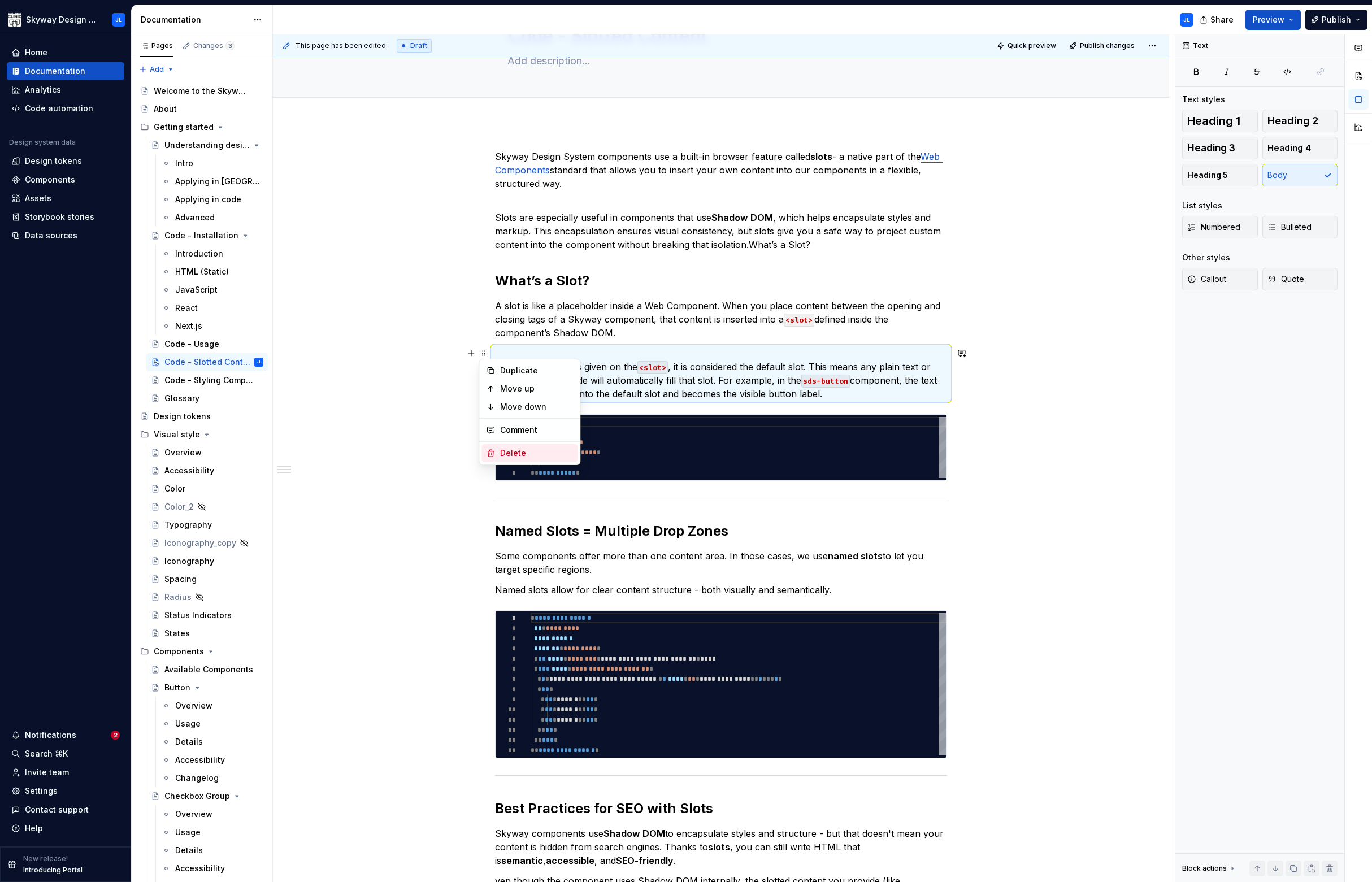
click at [522, 451] on div "Delete" at bounding box center [537, 453] width 73 height 12
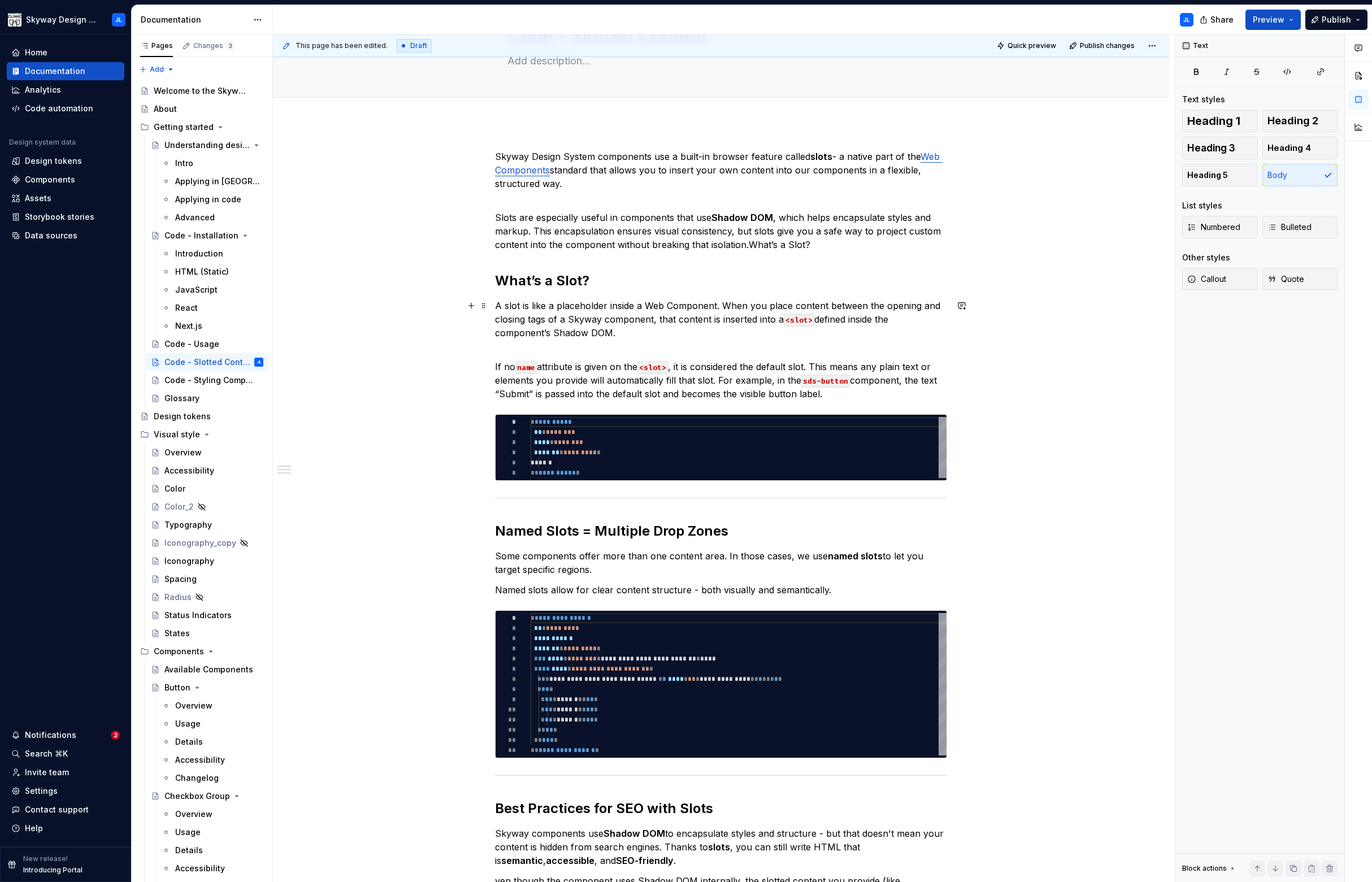
click at [524, 318] on p "A slot is like a placeholder inside a Web Component. When you place content bet…" at bounding box center [721, 319] width 452 height 41
click at [492, 364] on div "**********" at bounding box center [721, 745] width 896 height 1246
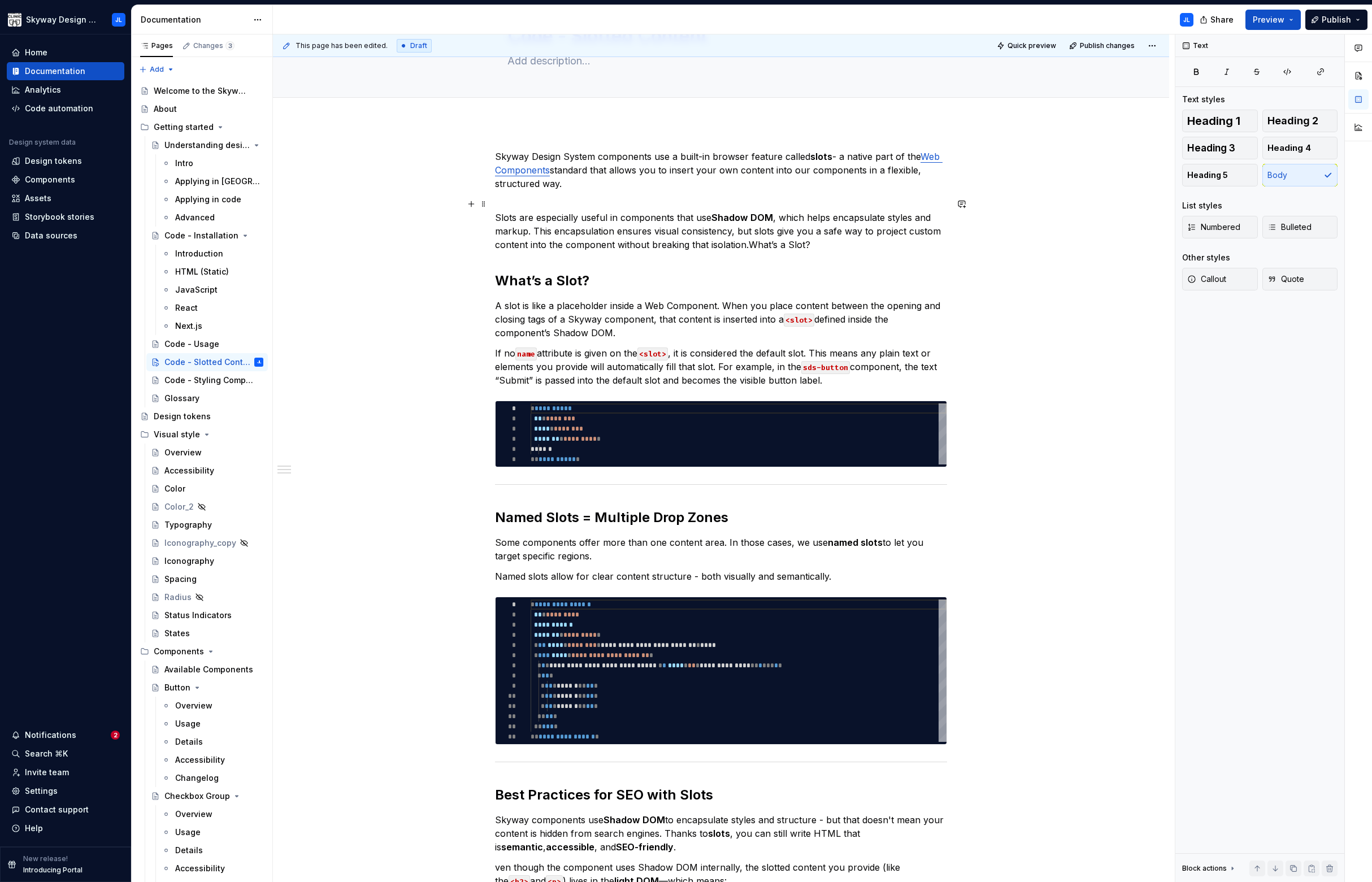
click at [495, 219] on p "Slots are especially useful in components that use Shadow DOM , which helps enc…" at bounding box center [721, 224] width 452 height 54
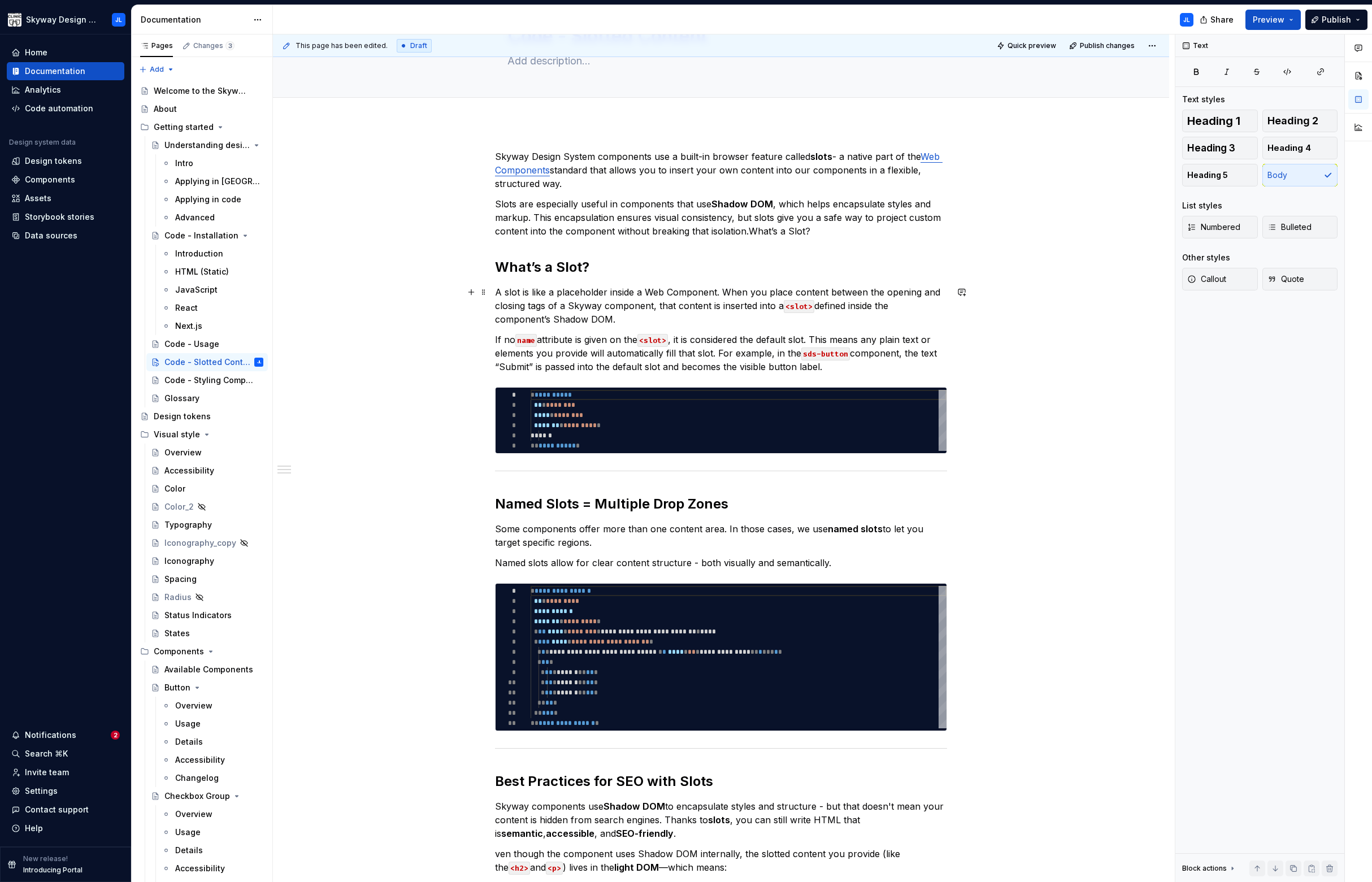
click at [525, 323] on p "A slot is like a placeholder inside a Web Component. When you place content bet…" at bounding box center [721, 305] width 452 height 41
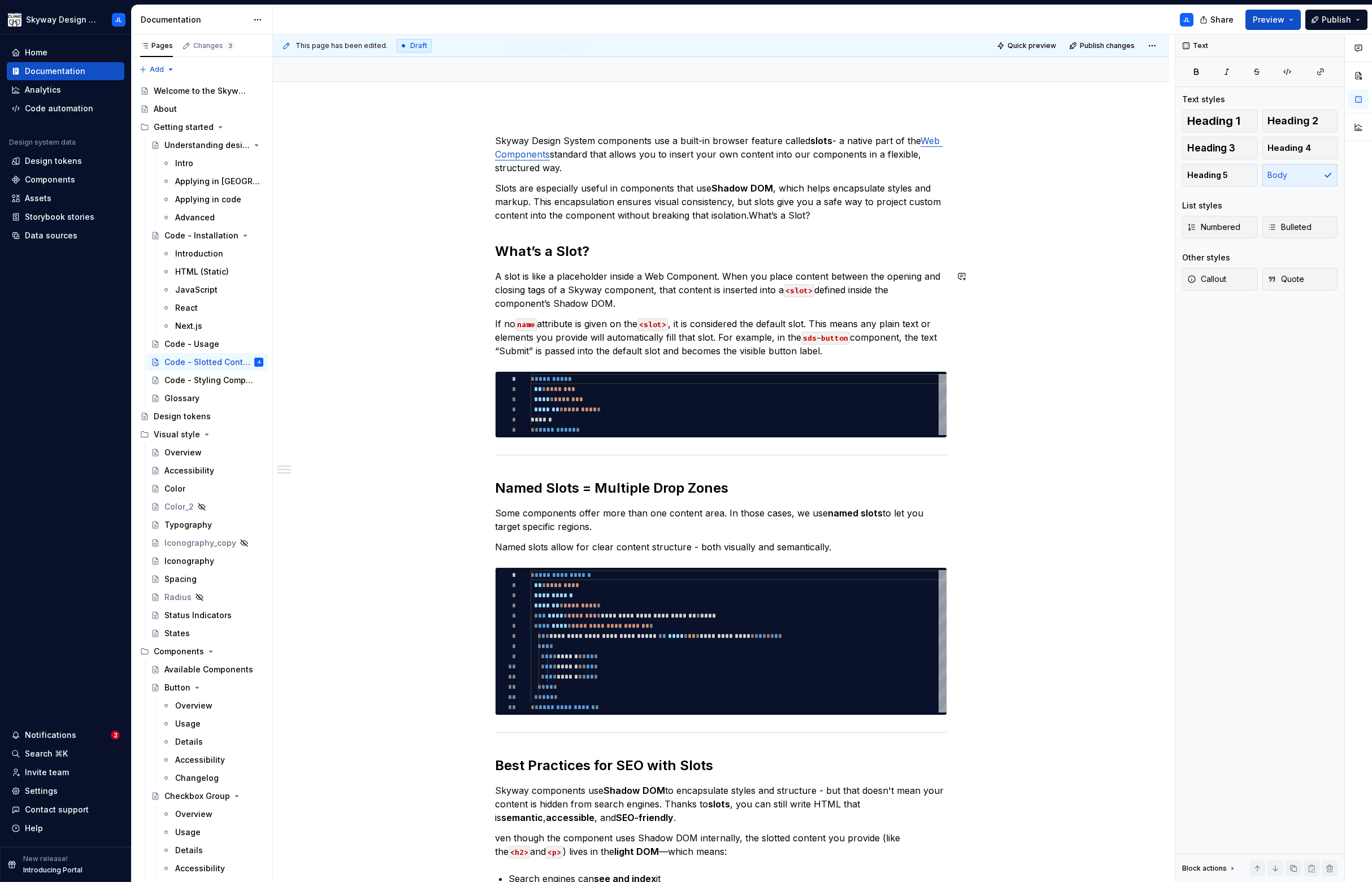
scroll to position [87, 0]
click at [1106, 44] on span "Publish changes" at bounding box center [1107, 46] width 55 height 9
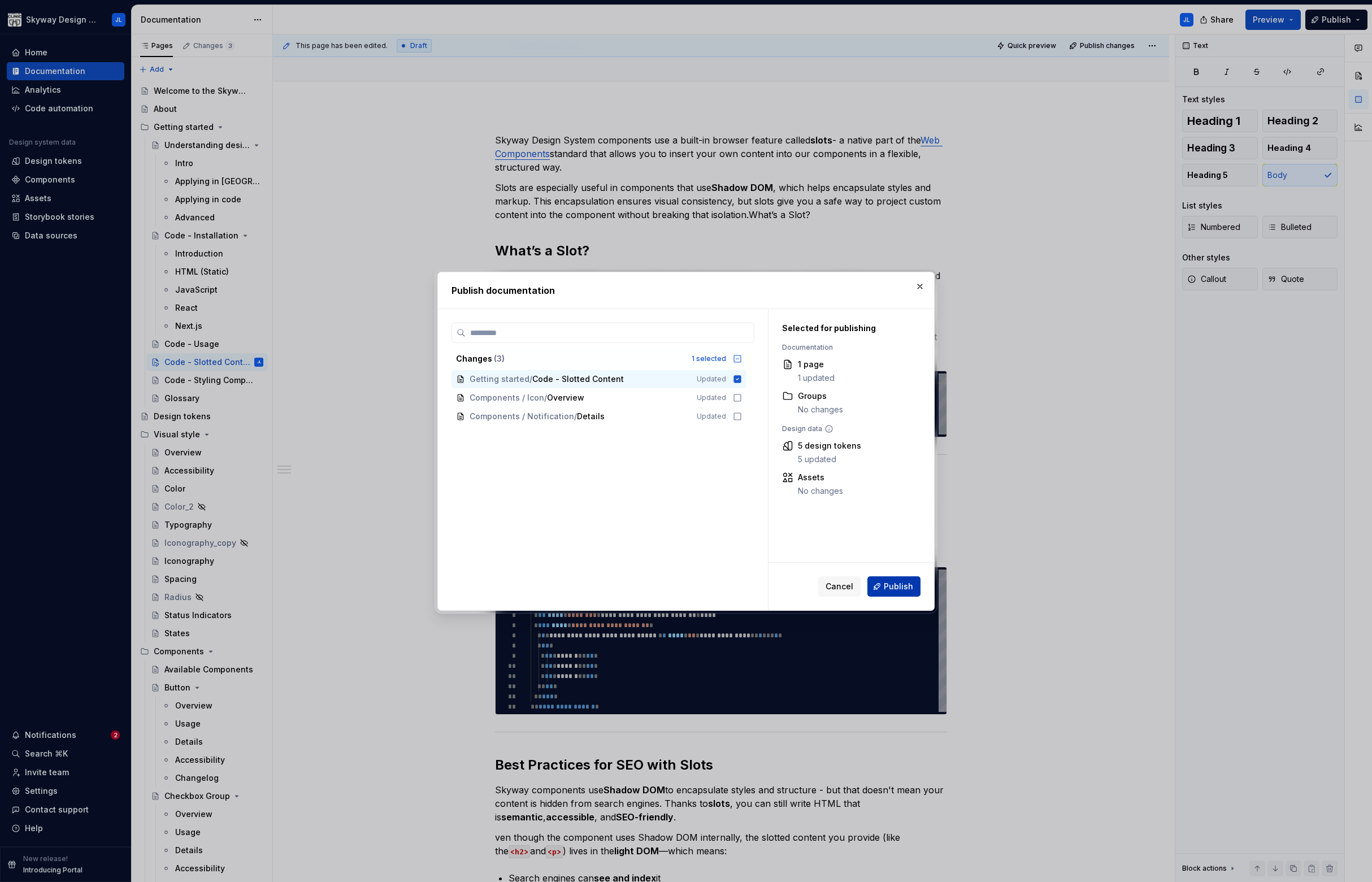
click at [901, 588] on span "Publish" at bounding box center [898, 587] width 29 height 12
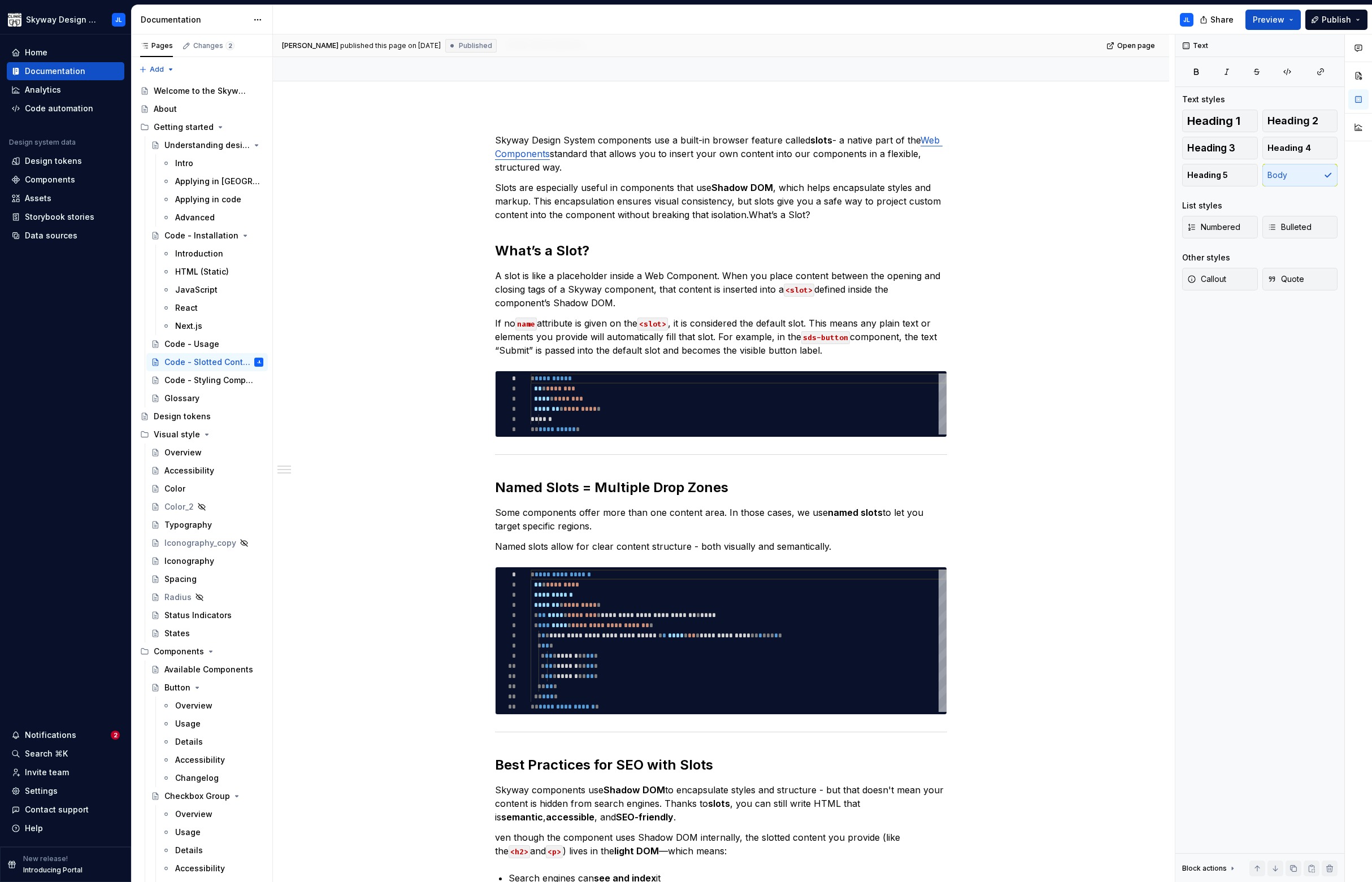
type textarea "*"
